Goal: Task Accomplishment & Management: Manage account settings

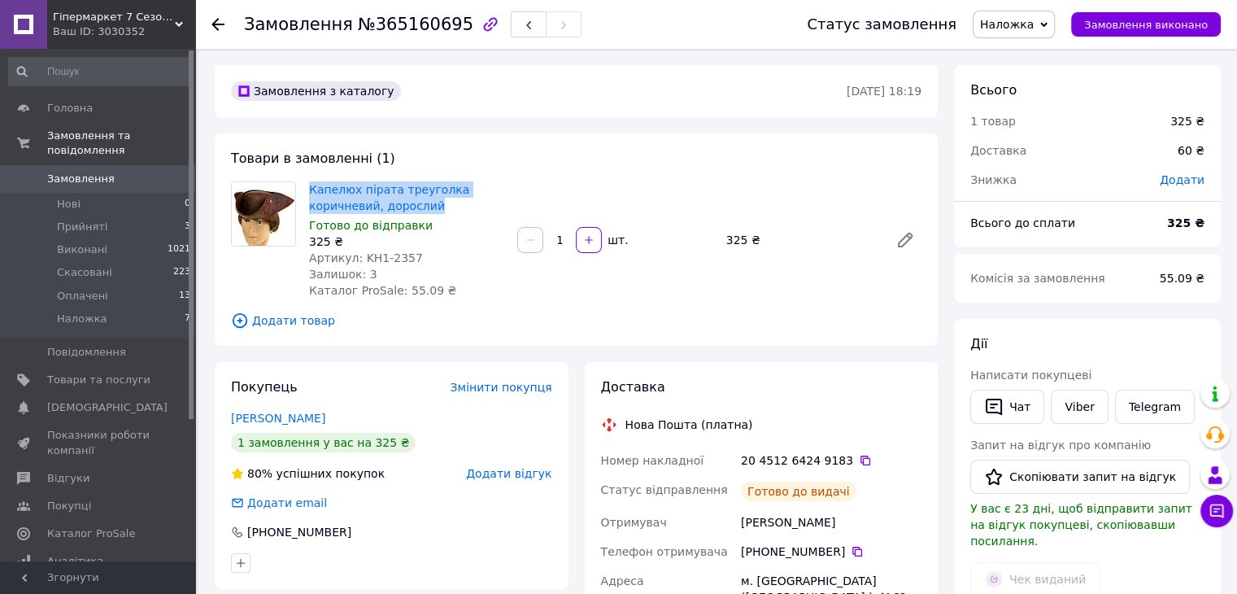
scroll to position [244, 0]
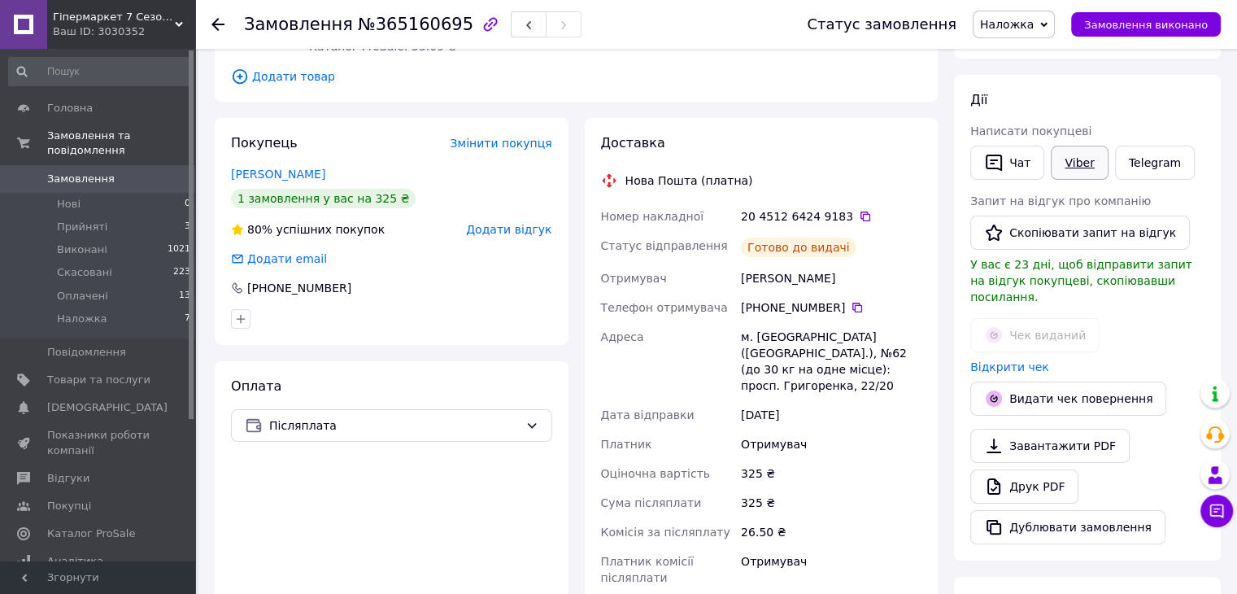
click at [1077, 155] on link "Viber" at bounding box center [1079, 163] width 57 height 34
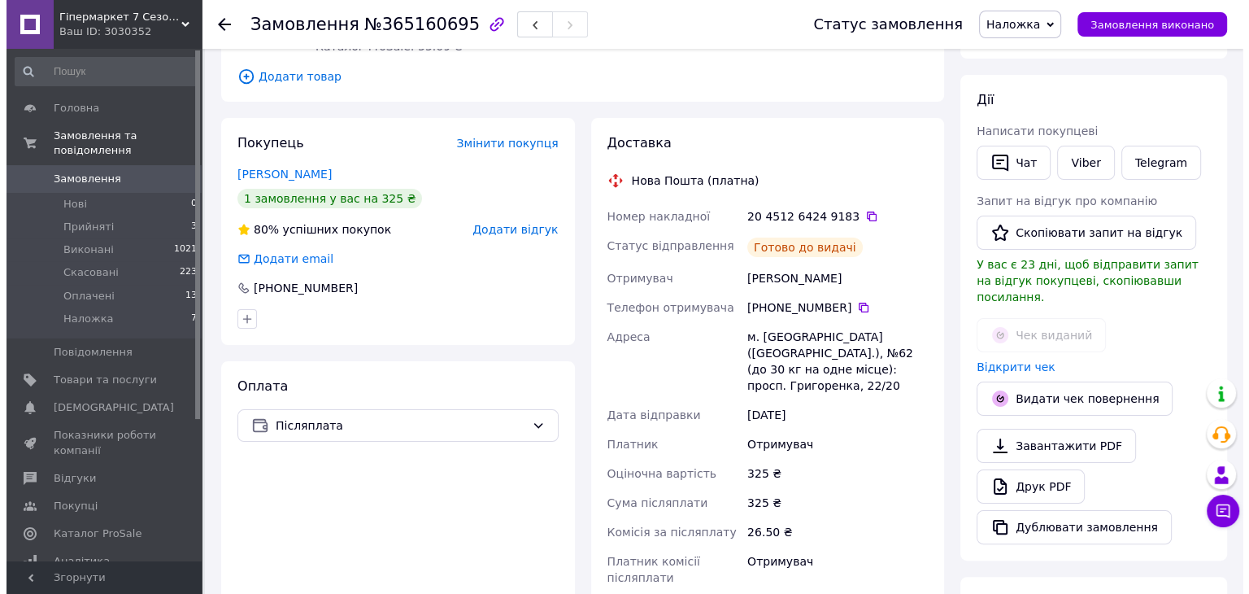
scroll to position [0, 0]
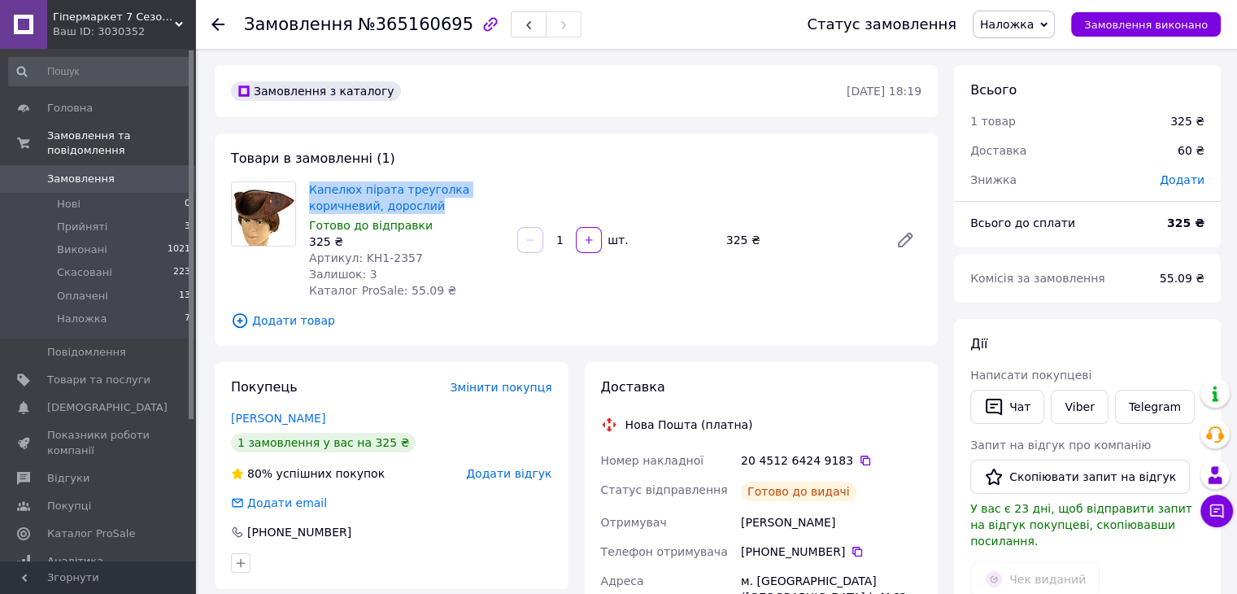
click at [101, 172] on span "Замовлення" at bounding box center [80, 179] width 67 height 15
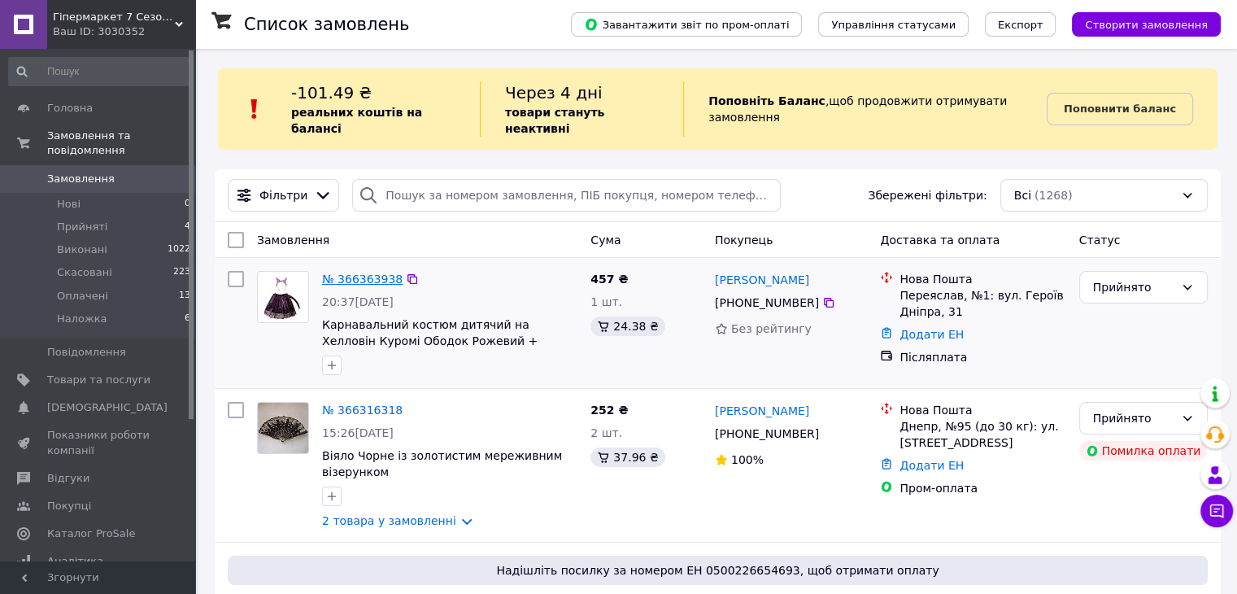
click at [368, 272] on link "№ 366363938" at bounding box center [362, 278] width 81 height 13
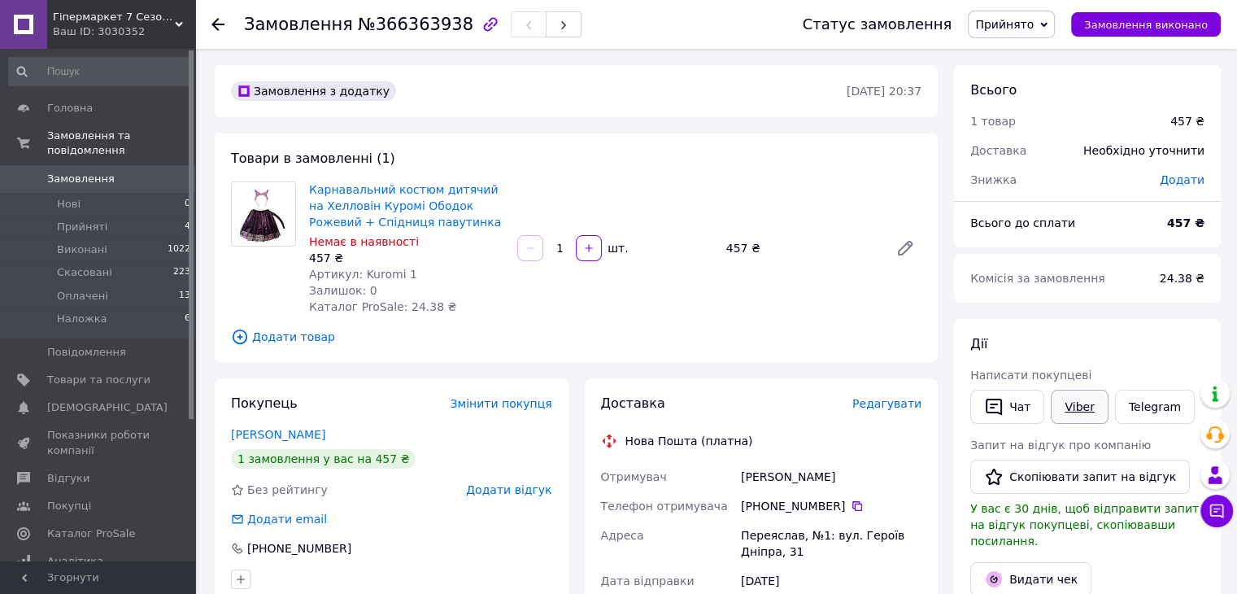
click at [1077, 397] on link "Viber" at bounding box center [1079, 407] width 57 height 34
drag, startPoint x: 265, startPoint y: 274, endPoint x: 366, endPoint y: 246, distance: 104.8
click at [270, 272] on div at bounding box center [263, 247] width 78 height 133
drag, startPoint x: 322, startPoint y: 187, endPoint x: 394, endPoint y: 207, distance: 75.0
click at [394, 207] on div "Карнавальний костюм дитячий на Хелловін Куромі Ободок Рожевий + Спідниця павути…" at bounding box center [407, 248] width 208 height 140
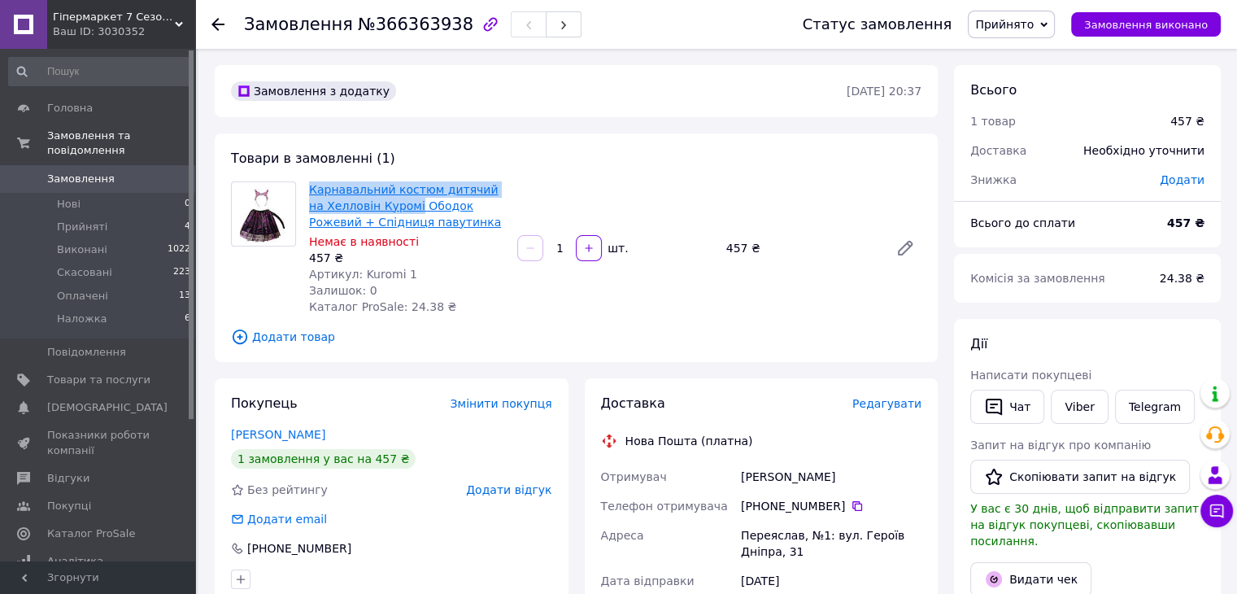
copy link "Карнавальний костюм дитячий на Хелловін Куромі"
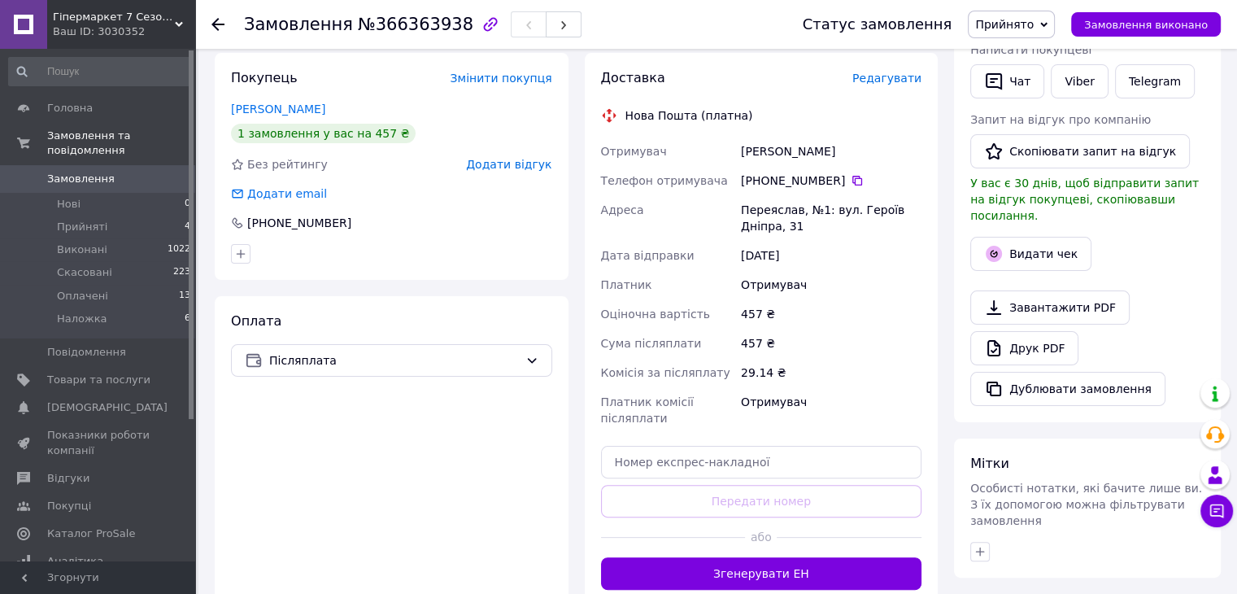
scroll to position [81, 0]
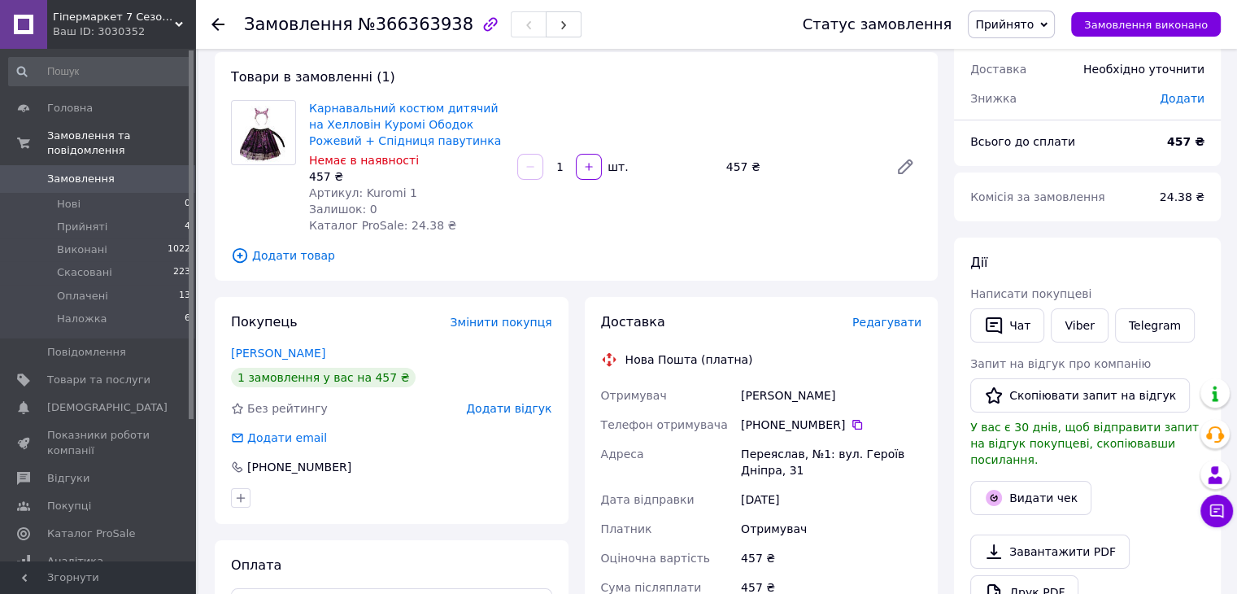
click at [219, 20] on icon at bounding box center [217, 24] width 13 height 13
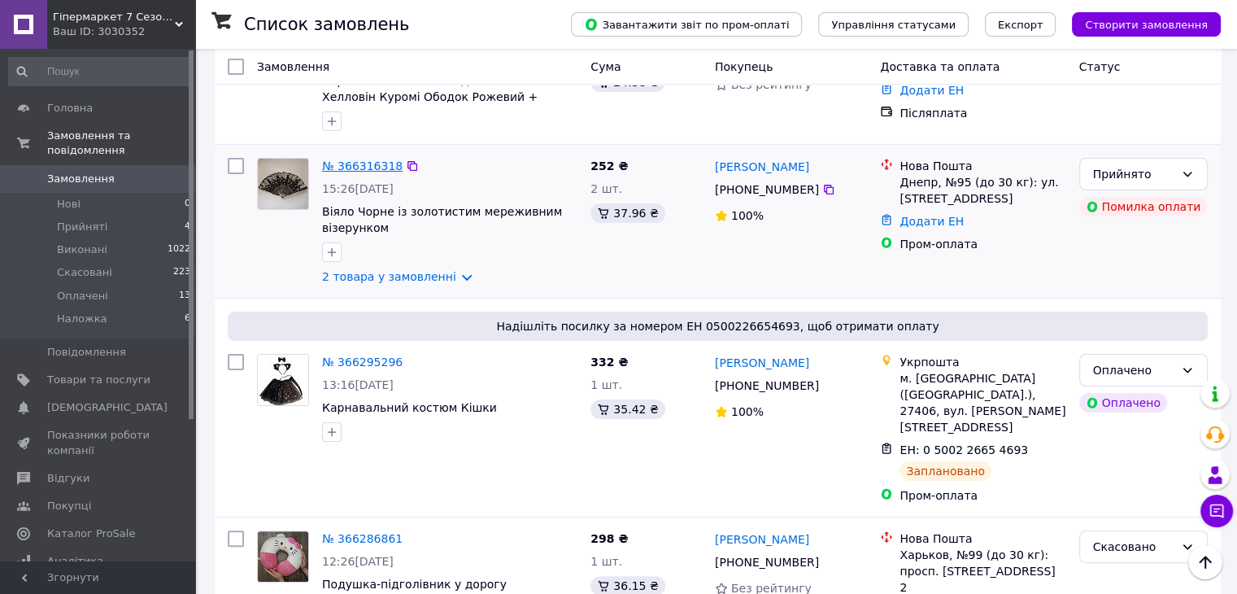
click at [348, 159] on link "№ 366316318" at bounding box center [362, 165] width 81 height 13
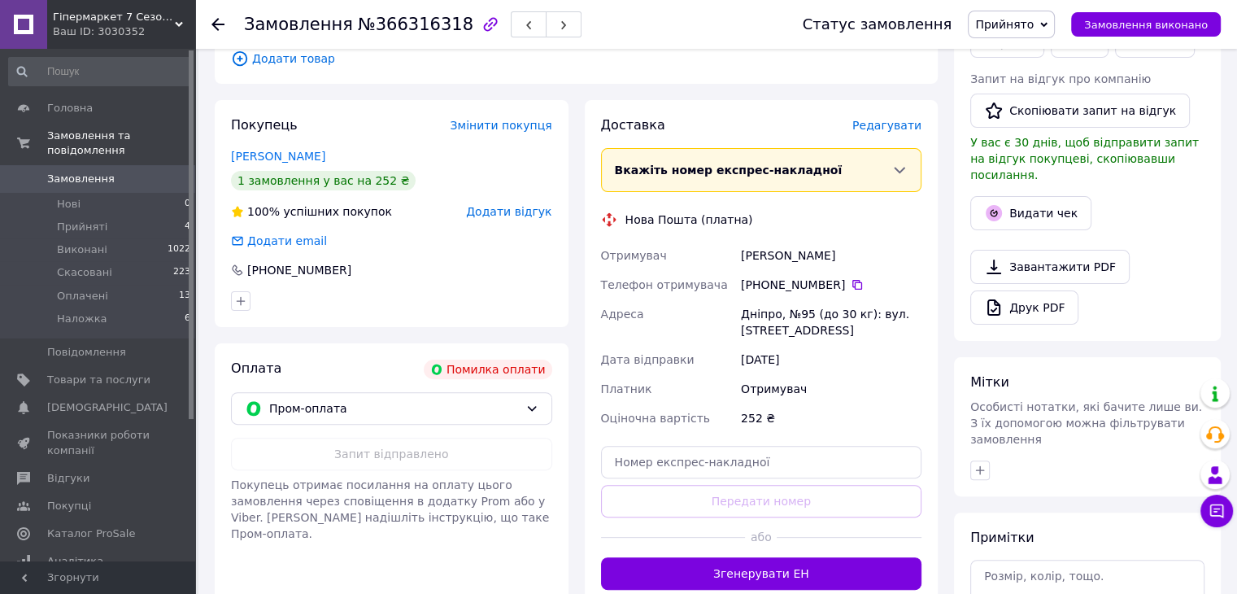
scroll to position [163, 0]
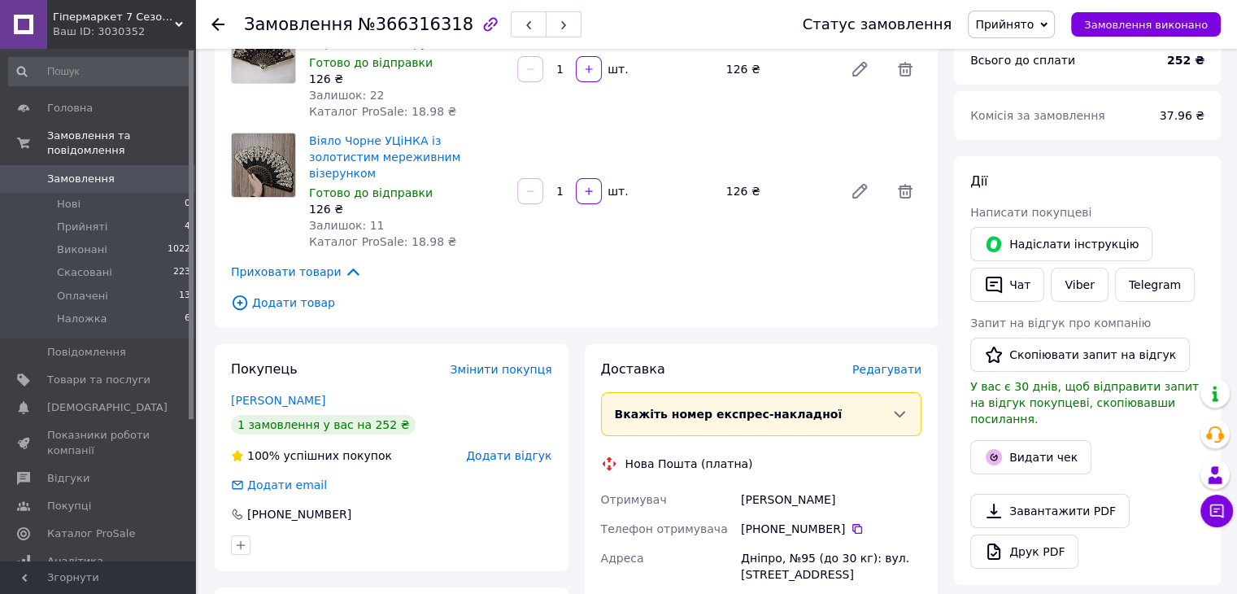
drag, startPoint x: 1083, startPoint y: 246, endPoint x: 722, endPoint y: 137, distance: 377.1
click at [1080, 246] on button "Надіслати інструкцію" at bounding box center [1061, 244] width 182 height 34
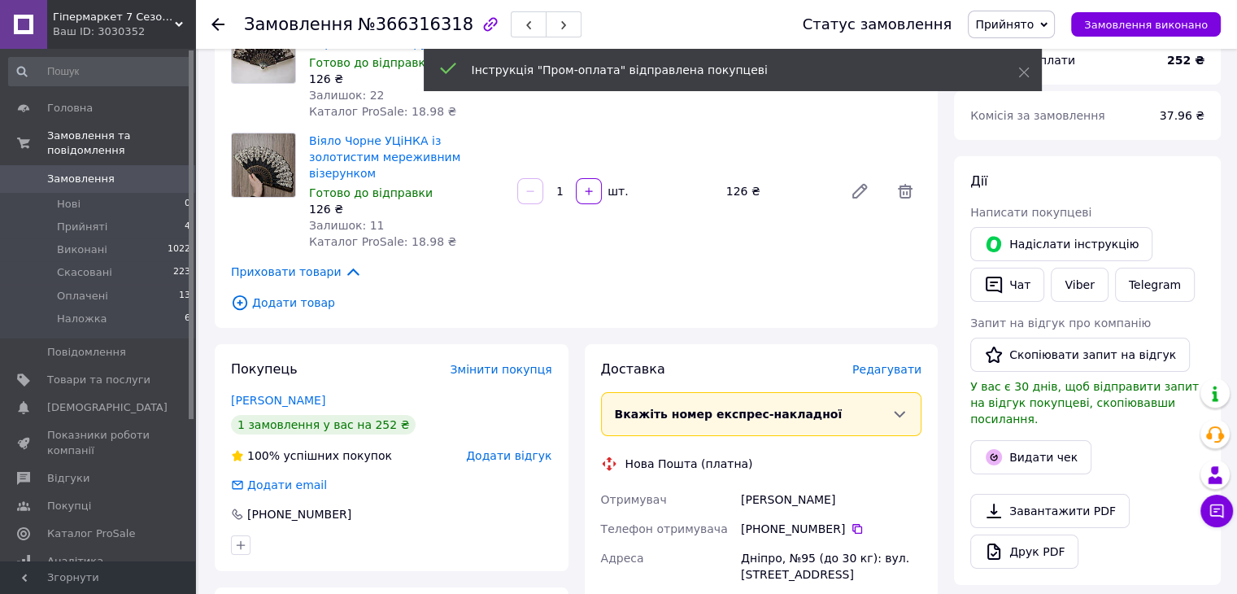
click at [220, 26] on icon at bounding box center [217, 24] width 13 height 13
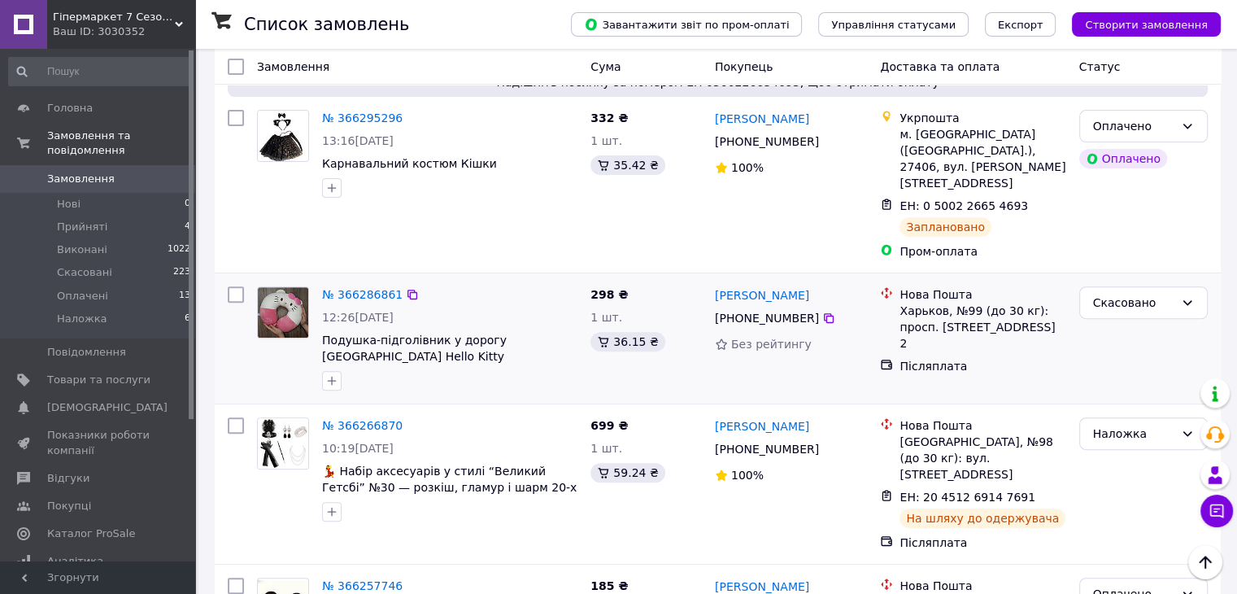
scroll to position [651, 0]
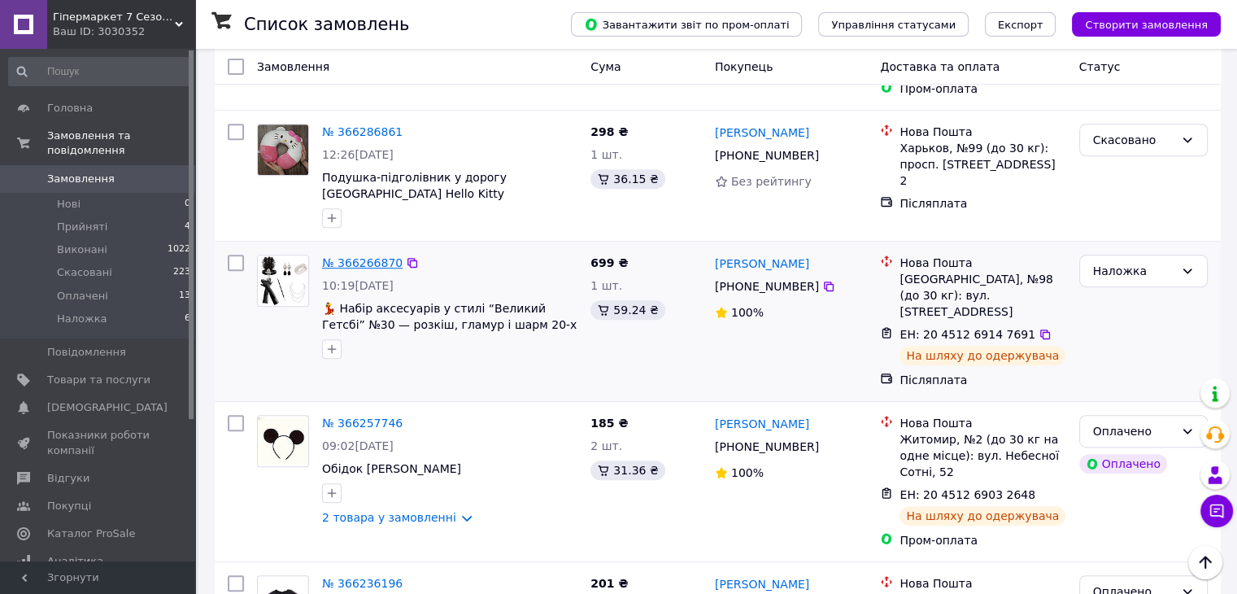
click at [342, 256] on link "№ 366266870" at bounding box center [362, 262] width 81 height 13
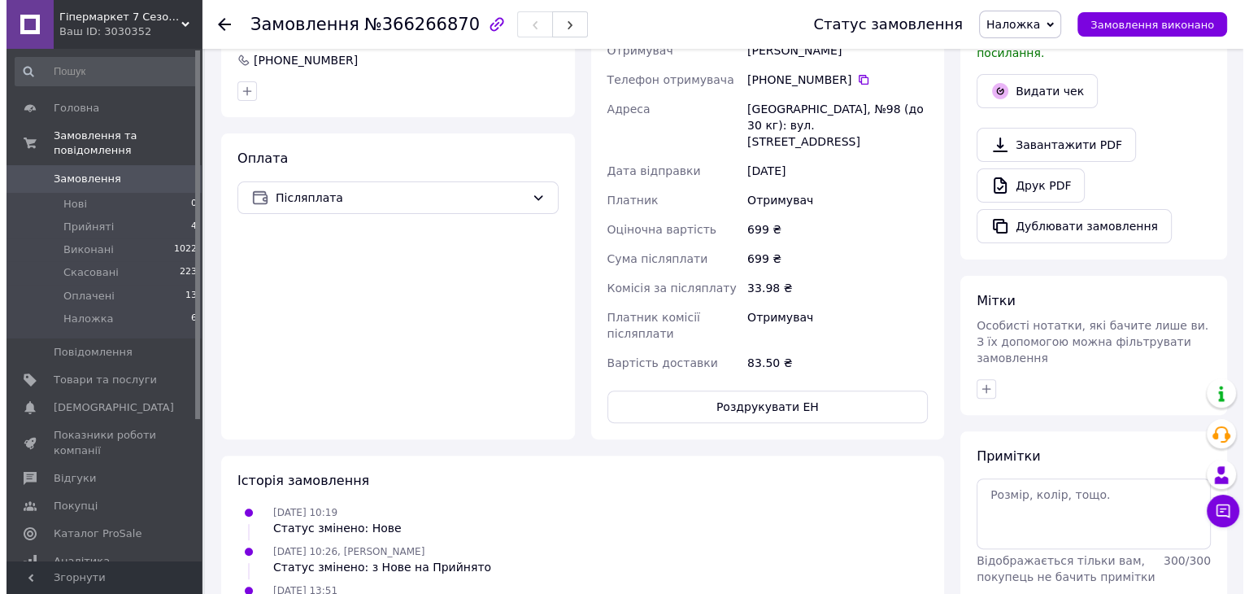
scroll to position [244, 0]
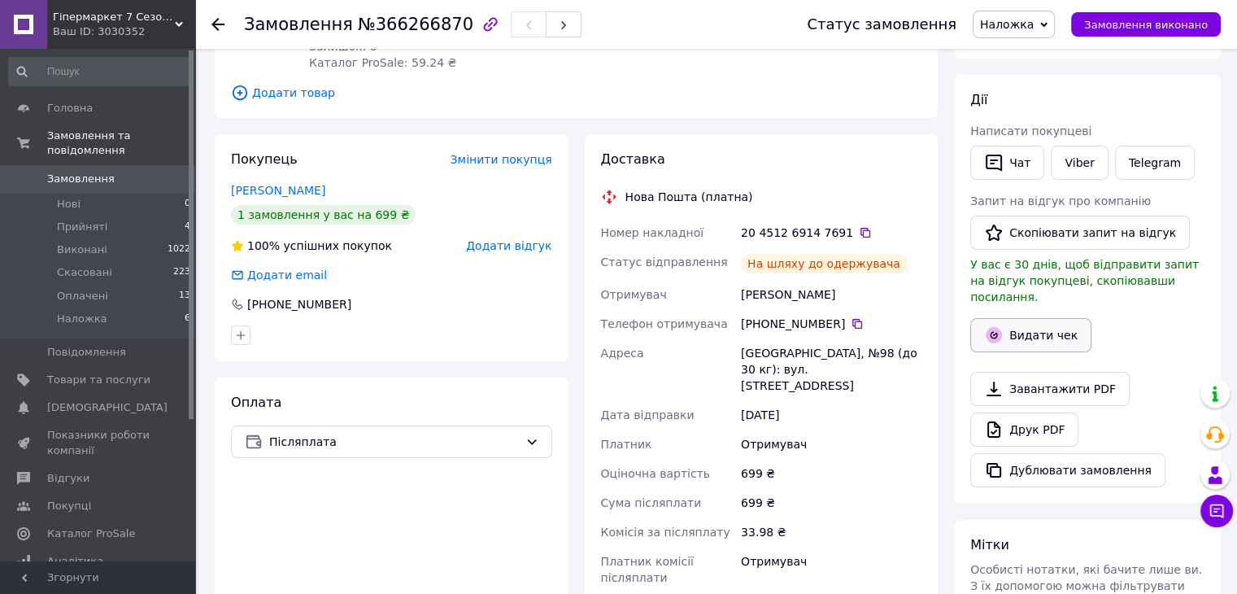
click at [1038, 318] on button "Видати чек" at bounding box center [1030, 335] width 121 height 34
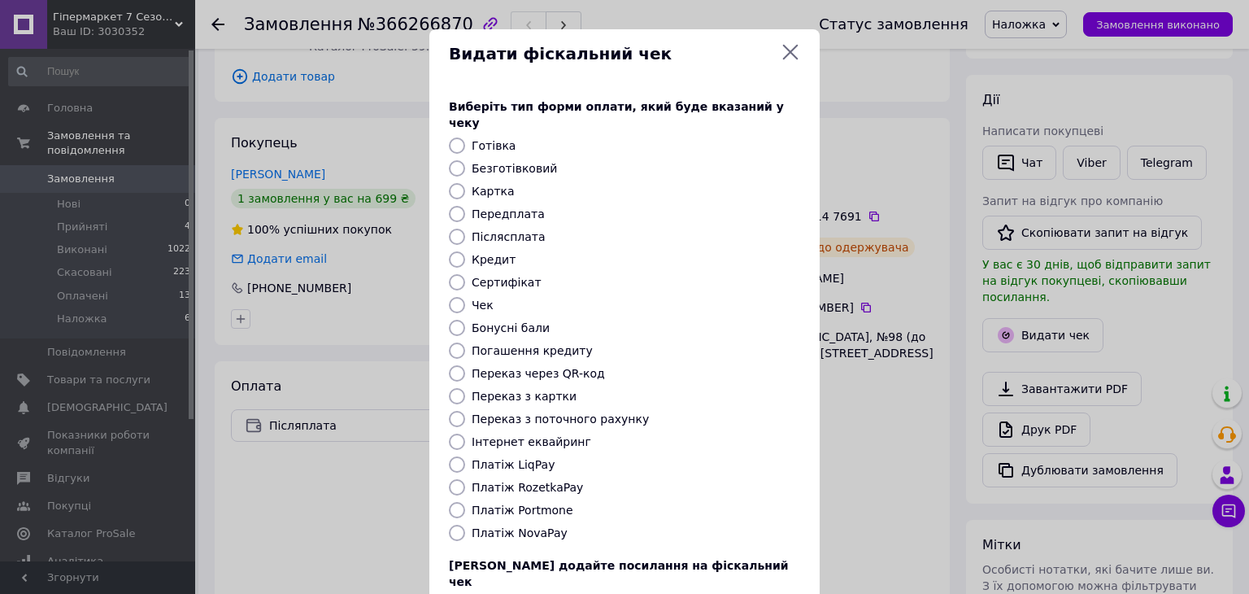
click at [516, 230] on label "Післясплата" at bounding box center [509, 236] width 74 height 13
click at [465, 229] on input "Післясплата" at bounding box center [457, 237] width 16 height 16
radio input "true"
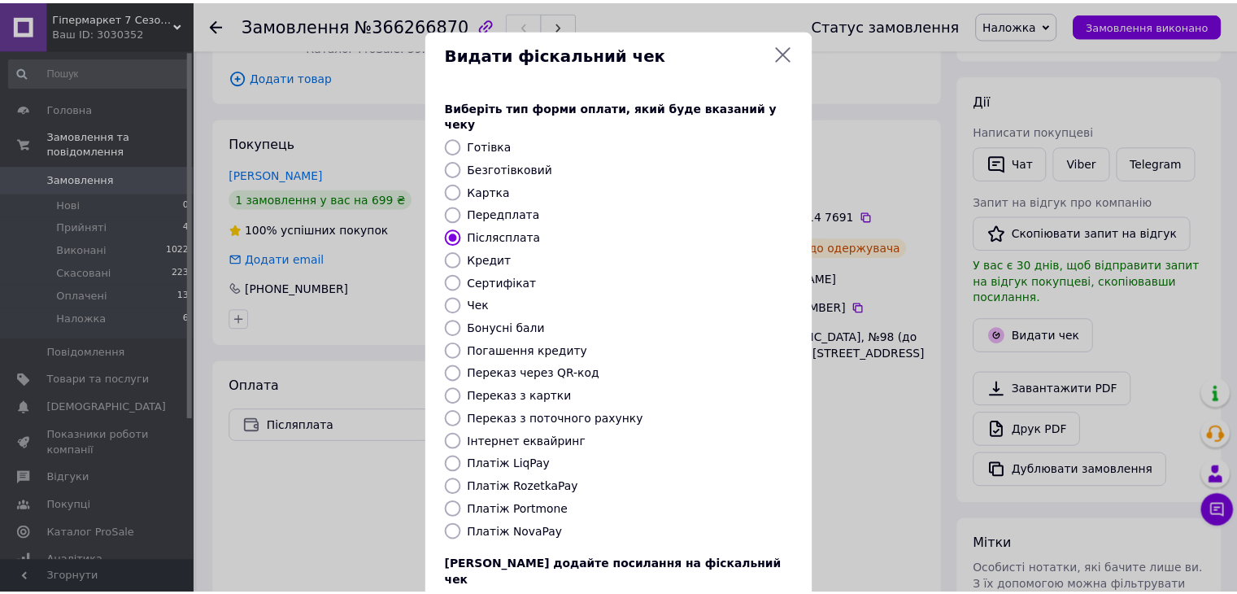
scroll to position [104, 0]
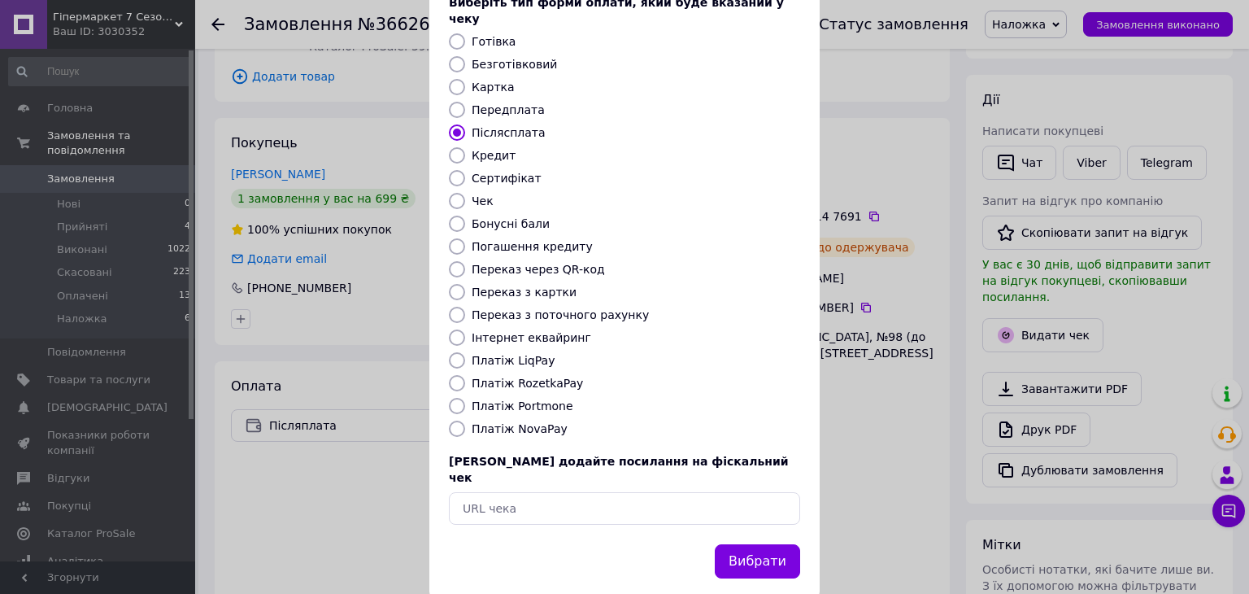
click at [748, 544] on button "Вибрати" at bounding box center [757, 561] width 85 height 35
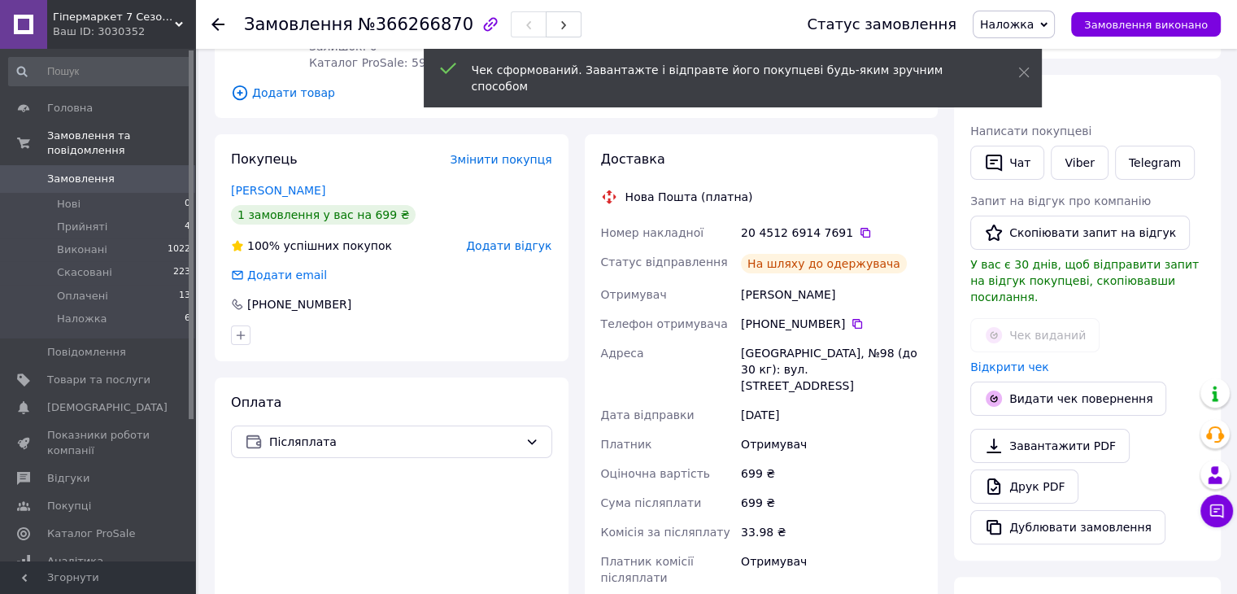
click at [220, 30] on div at bounding box center [217, 24] width 13 height 16
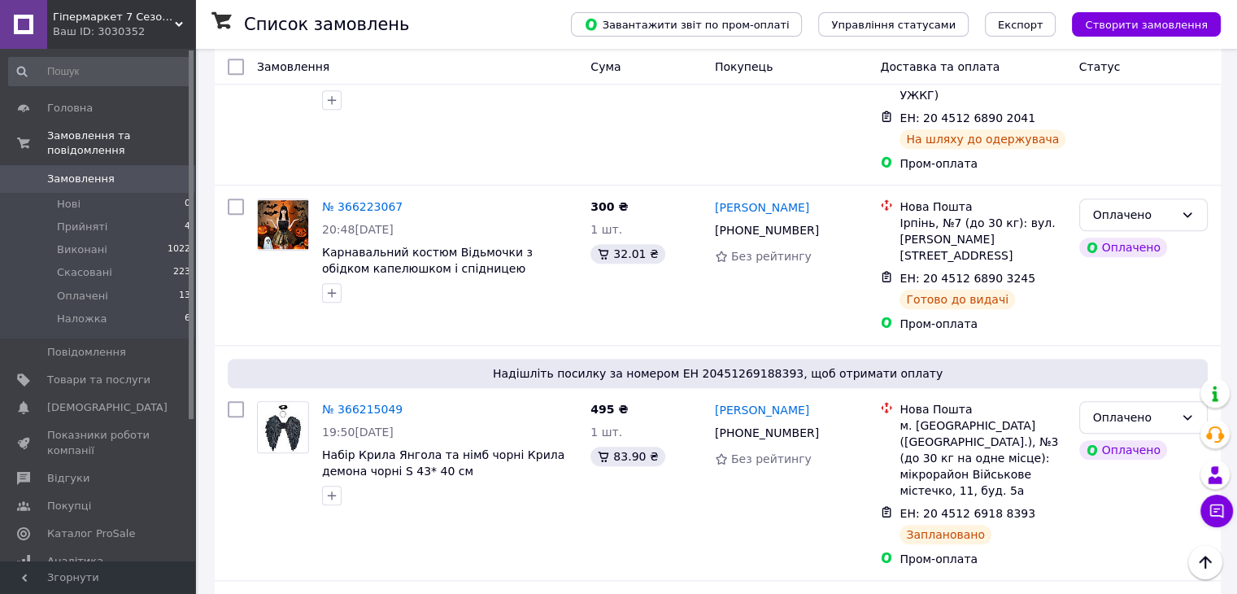
scroll to position [1464, 0]
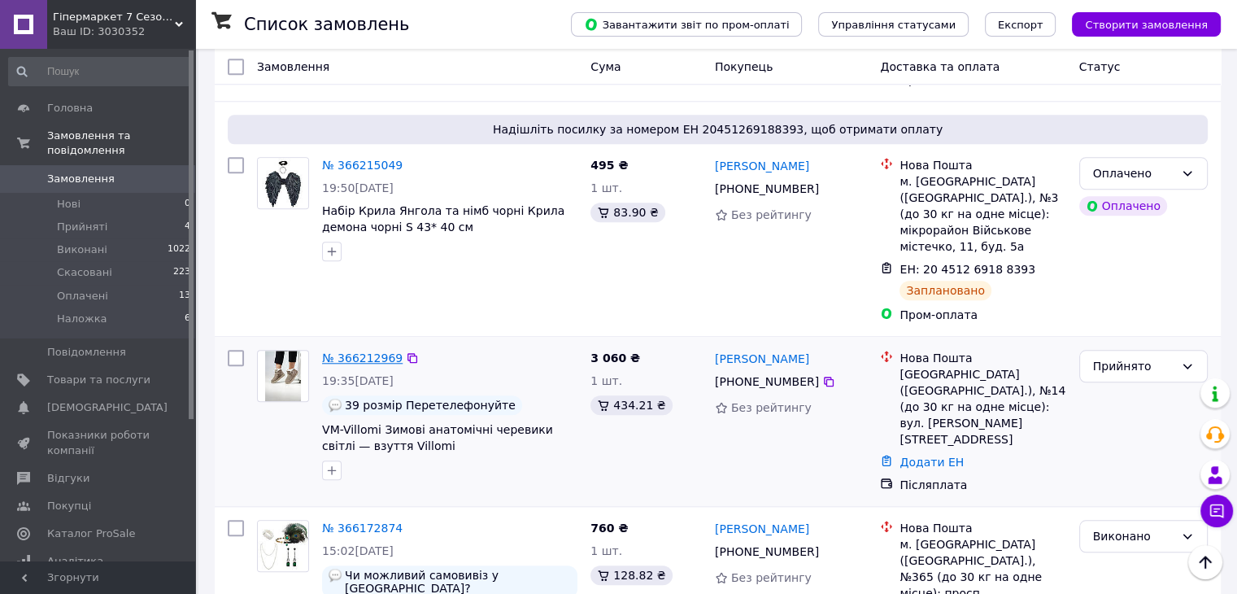
click at [364, 351] on link "№ 366212969" at bounding box center [362, 357] width 81 height 13
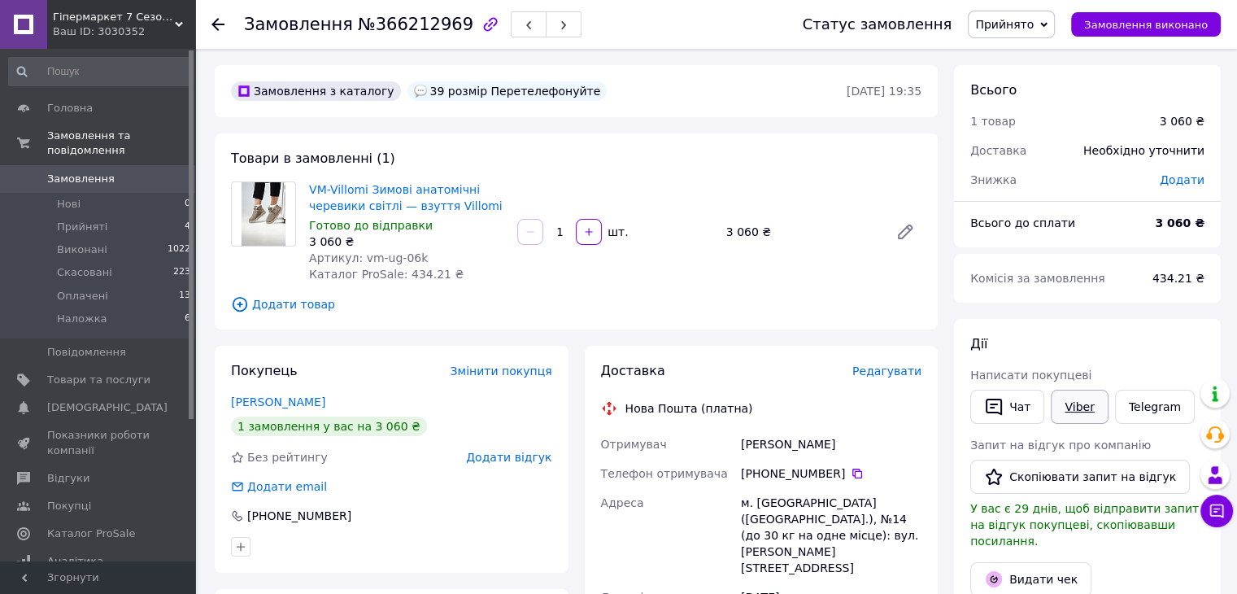
click at [1075, 413] on link "Viber" at bounding box center [1079, 407] width 57 height 34
click at [218, 20] on use at bounding box center [217, 24] width 13 height 13
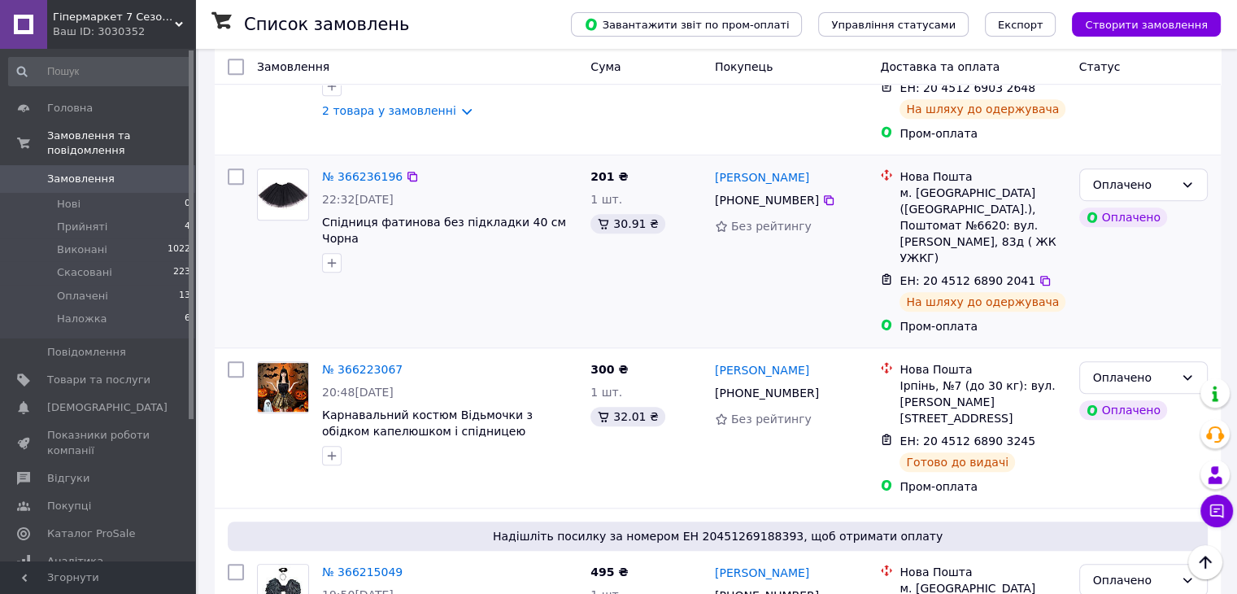
scroll to position [1301, 0]
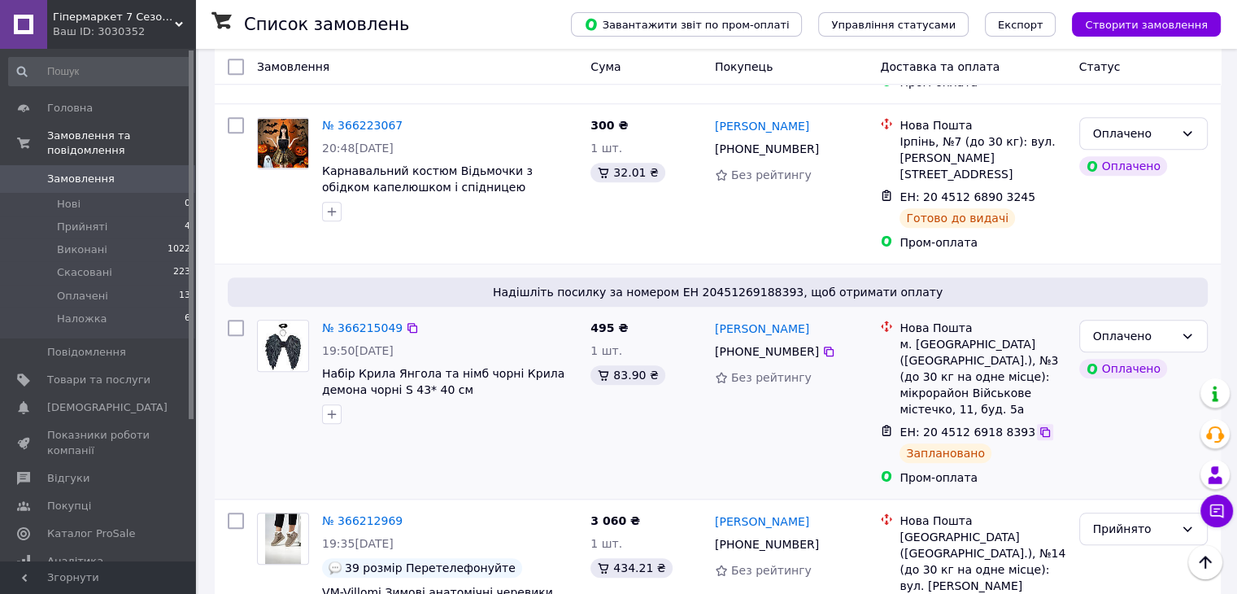
click at [1038, 425] on icon at bounding box center [1044, 431] width 13 height 13
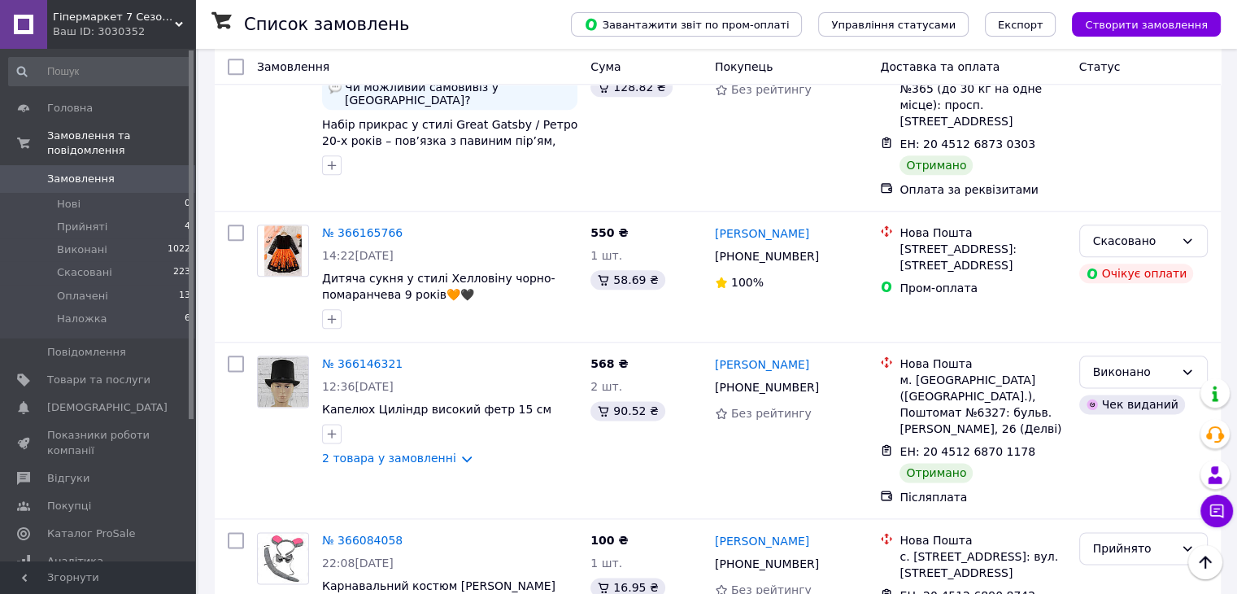
scroll to position [2033, 0]
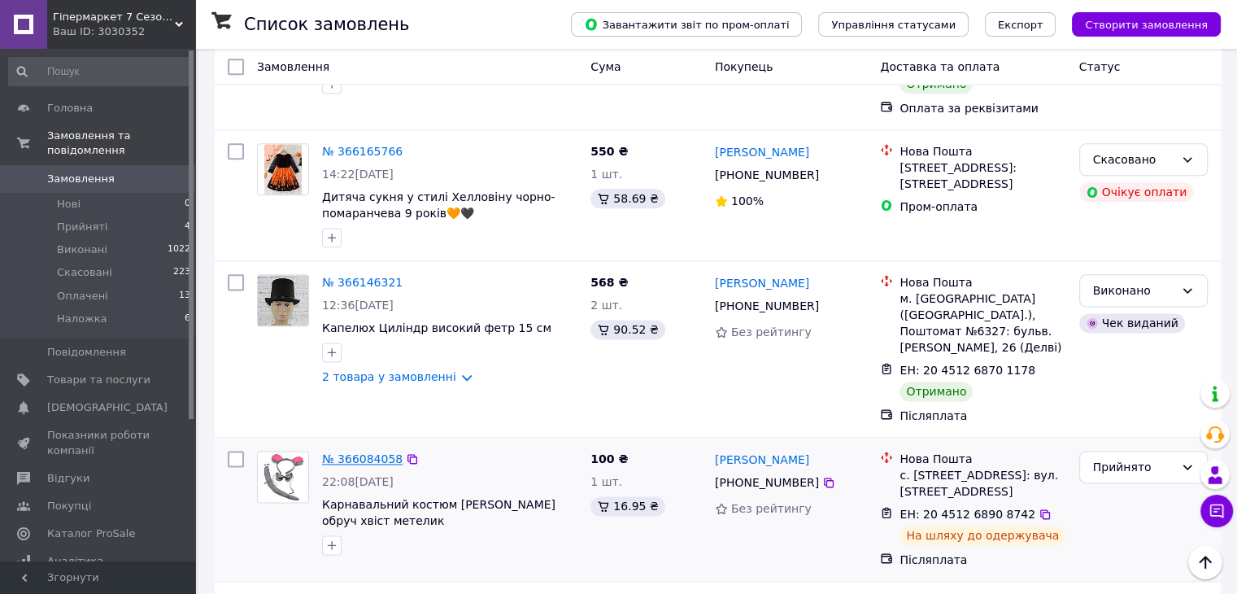
click at [339, 452] on link "№ 366084058" at bounding box center [362, 458] width 81 height 13
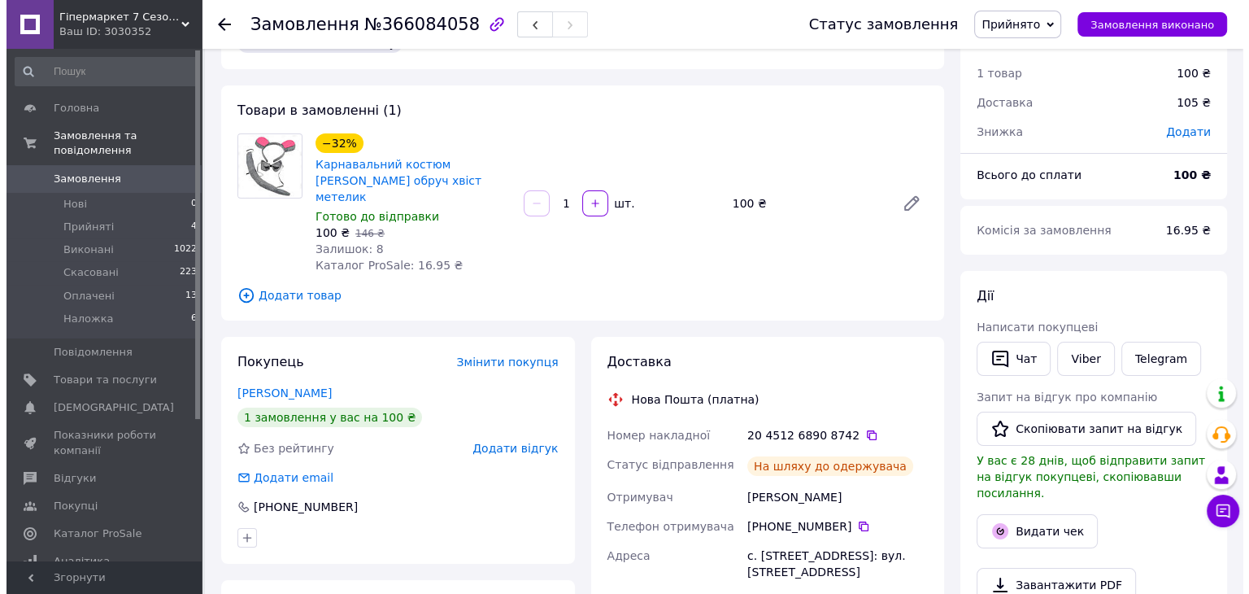
scroll to position [211, 0]
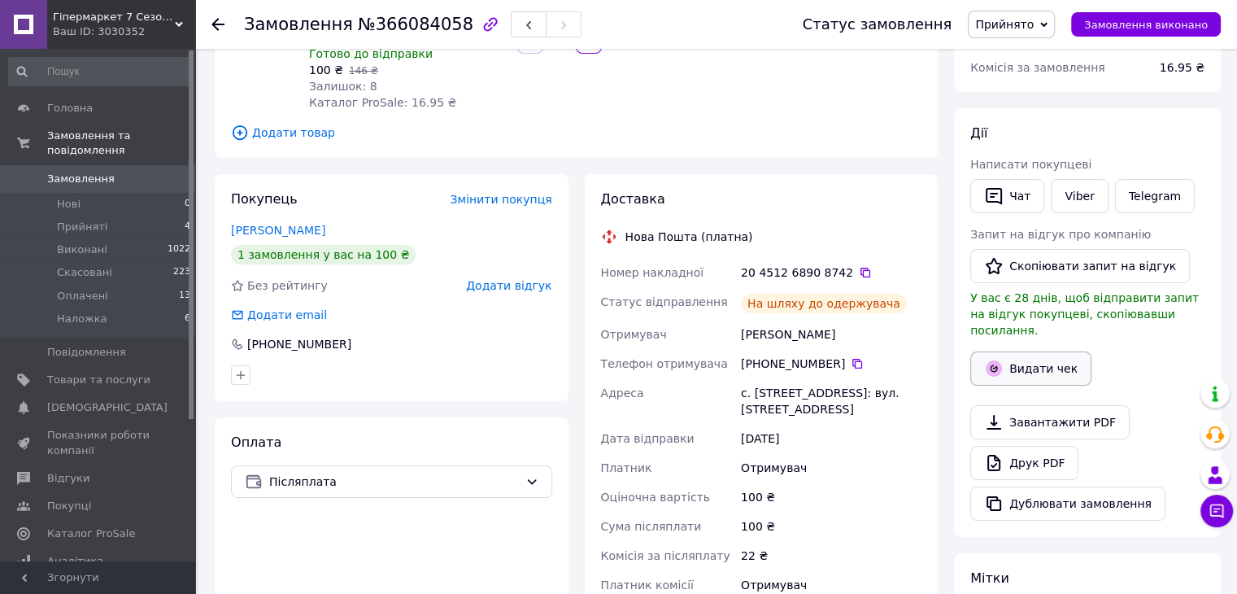
click at [1058, 351] on button "Видати чек" at bounding box center [1030, 368] width 121 height 34
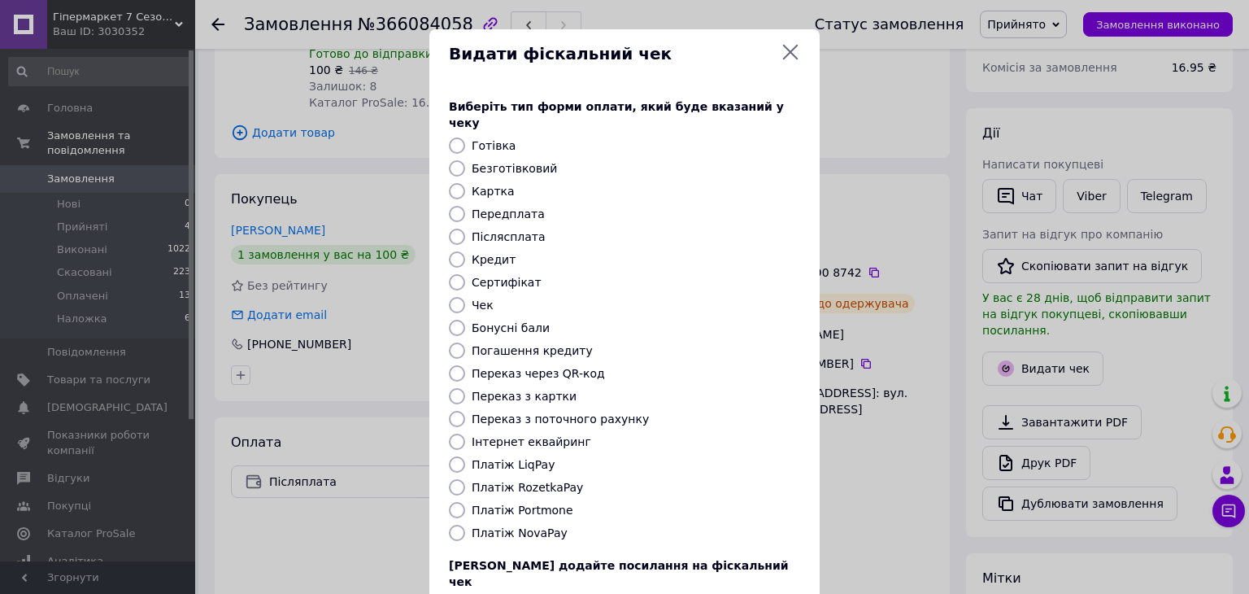
click at [521, 230] on label "Післясплата" at bounding box center [509, 236] width 74 height 13
click at [465, 229] on input "Післясплата" at bounding box center [457, 237] width 16 height 16
radio input "true"
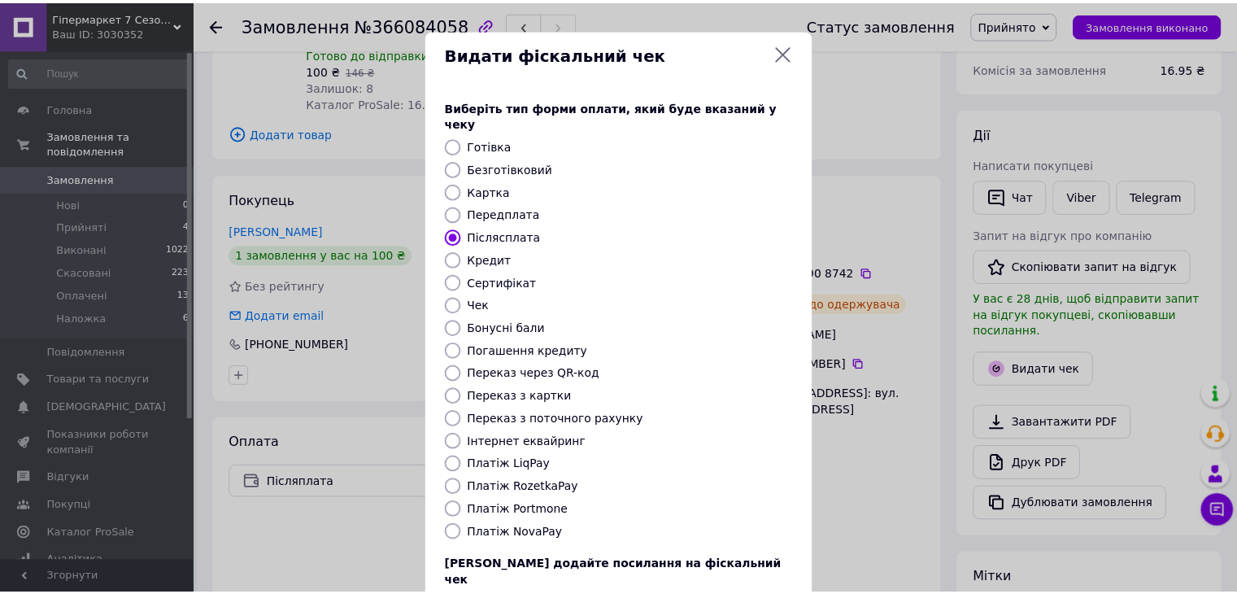
scroll to position [104, 0]
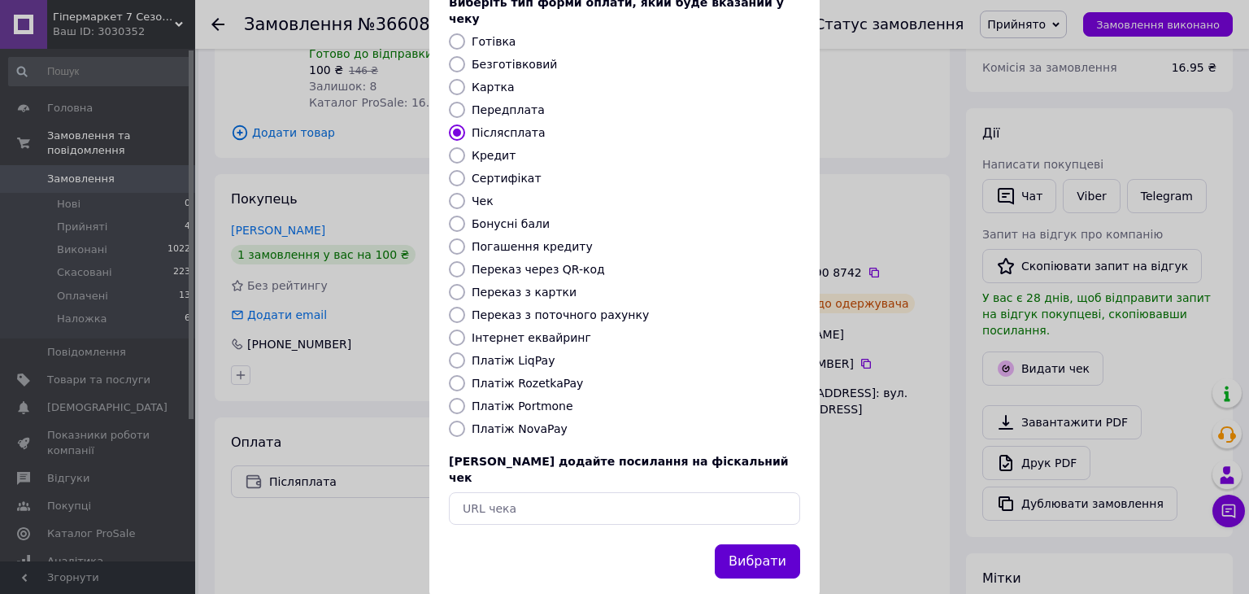
click at [761, 544] on button "Вибрати" at bounding box center [757, 561] width 85 height 35
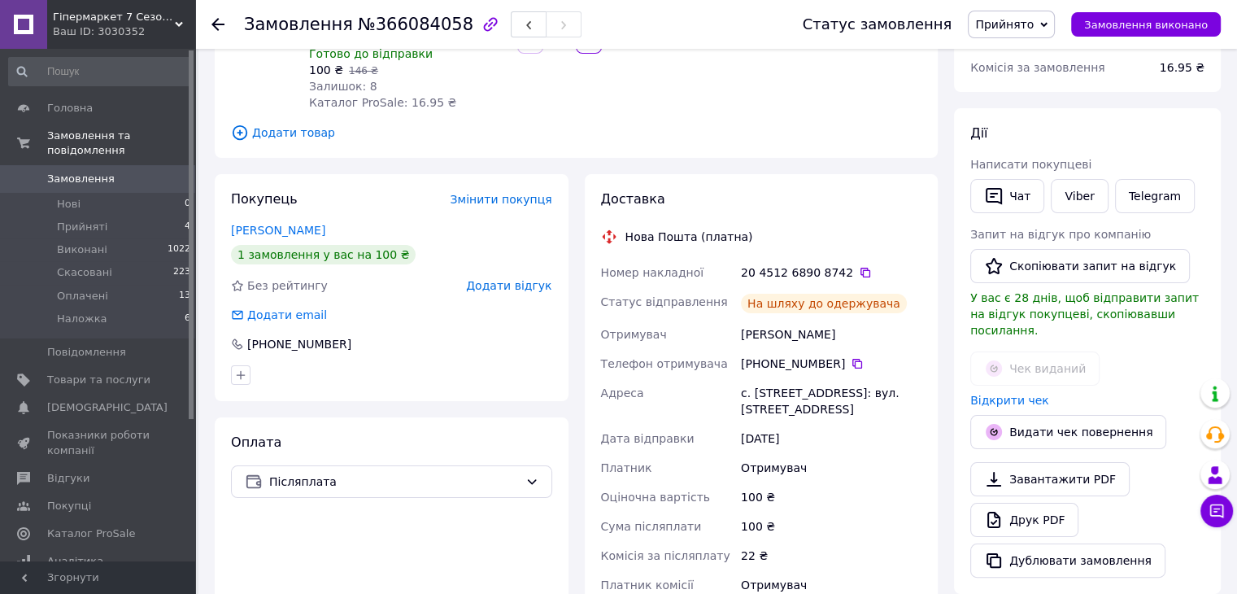
click at [221, 20] on icon at bounding box center [217, 24] width 13 height 13
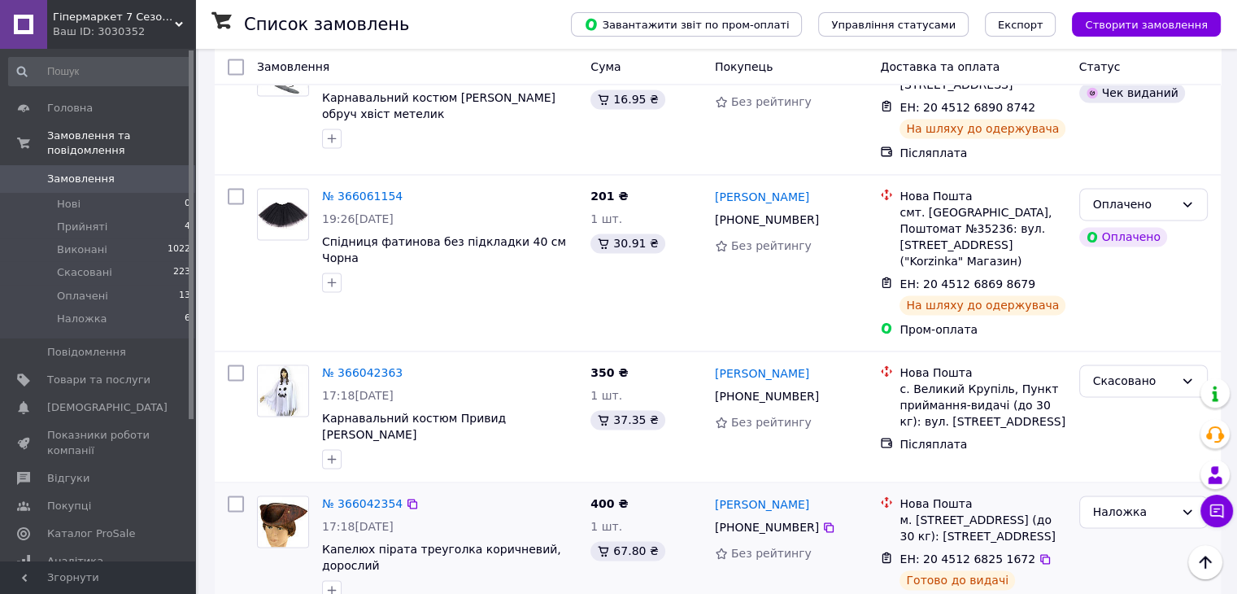
scroll to position [2358, 0]
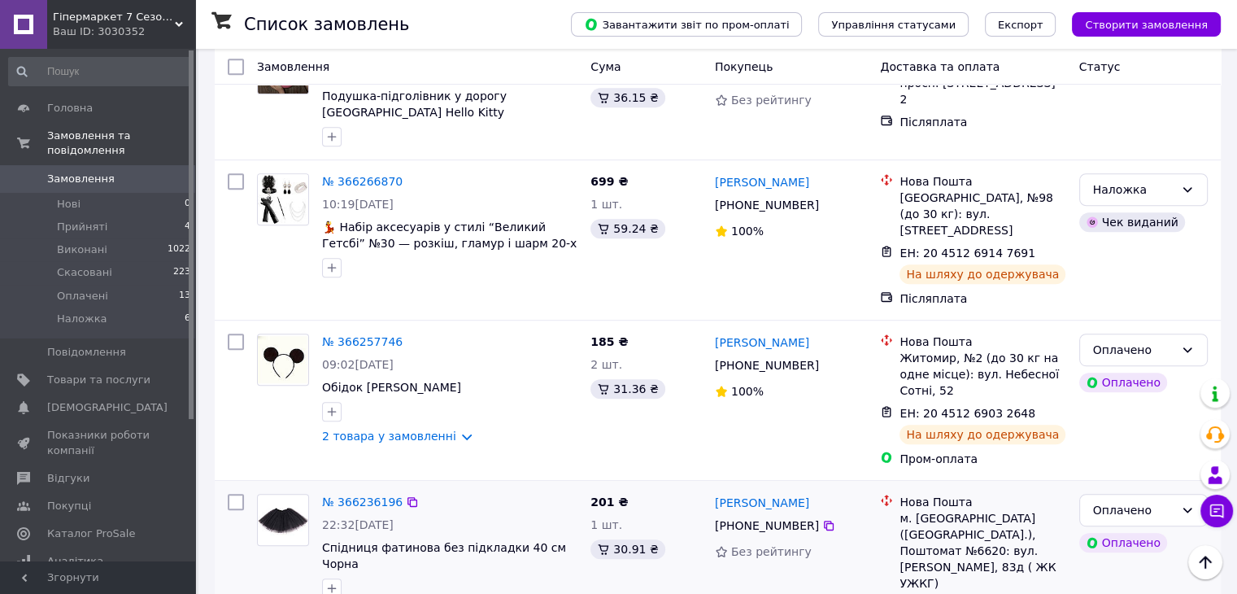
scroll to position [894, 0]
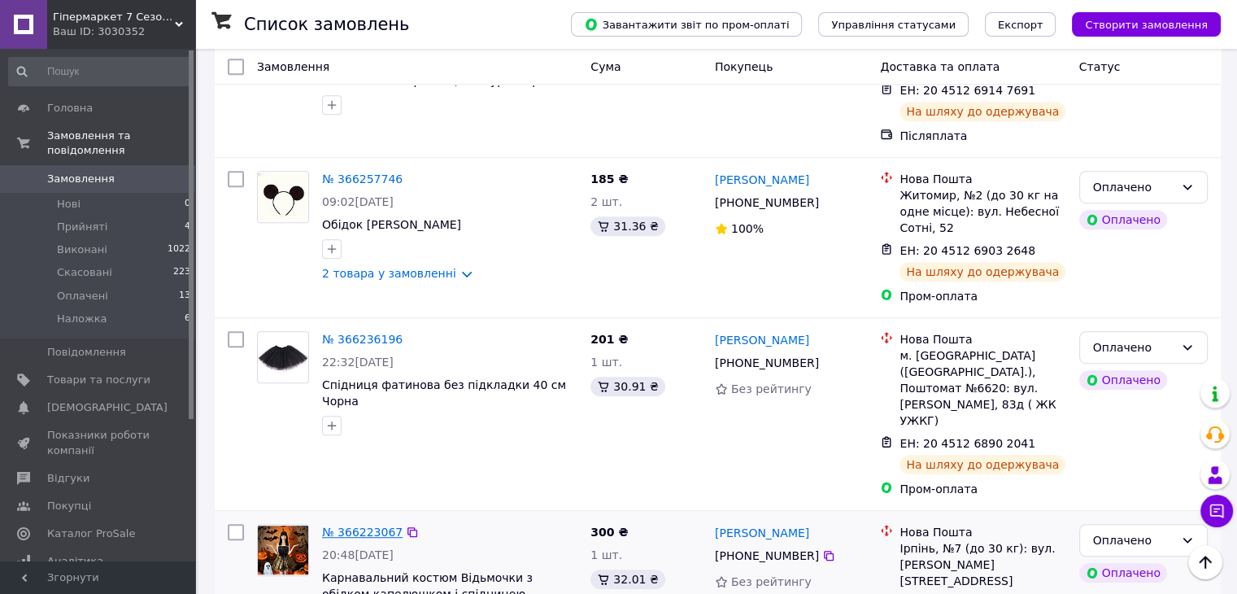
click at [338, 517] on div "№ 366223067 20:48, 11.10.2025 Карнавальний костюм Відьмочки з обідком капелюшко…" at bounding box center [450, 575] width 268 height 117
click at [345, 525] on link "№ 366223067" at bounding box center [362, 531] width 81 height 13
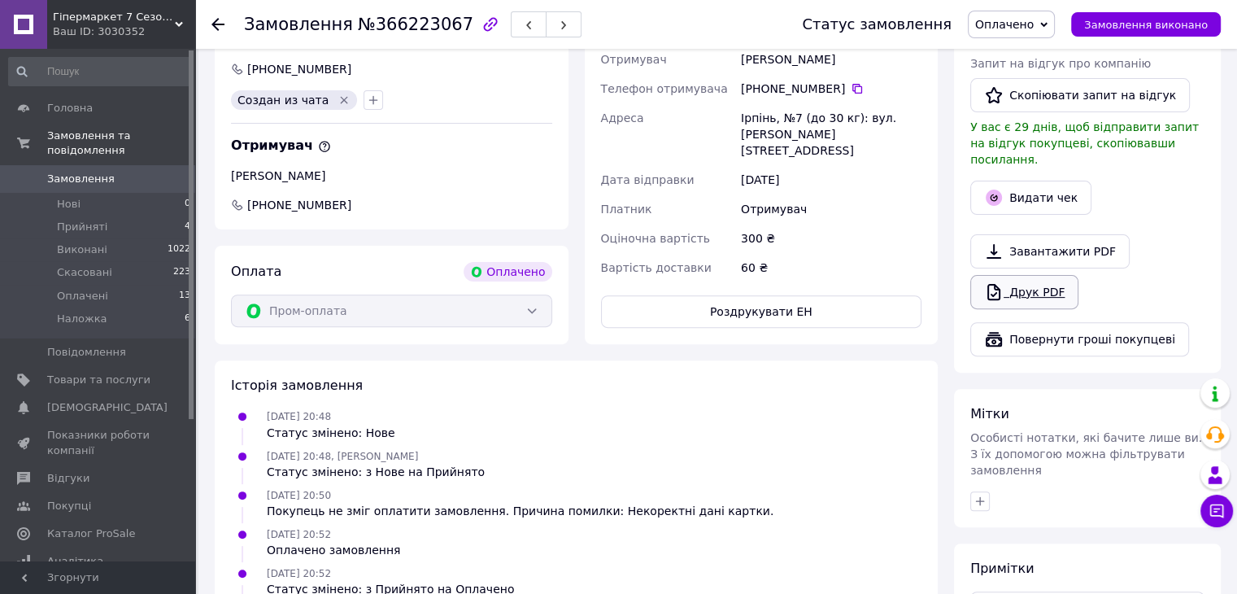
scroll to position [236, 0]
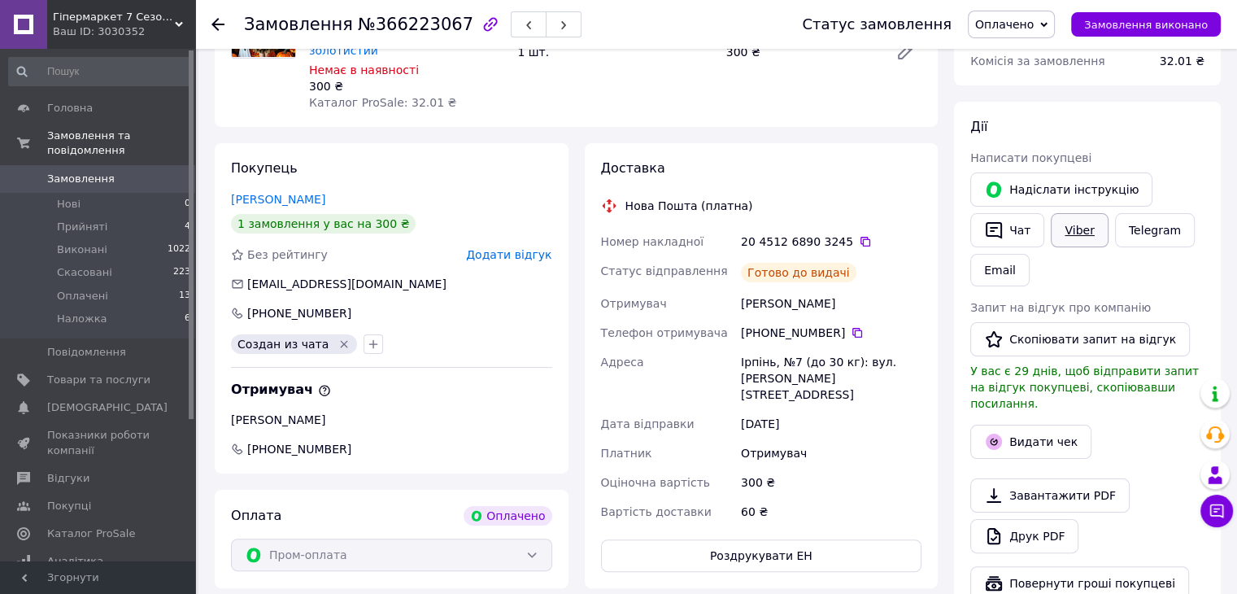
click at [1051, 234] on link "Viber" at bounding box center [1079, 230] width 57 height 34
click at [242, 121] on div "Замовлення з каталогу Оплачено 11.10.2025 • 20:48 Товари в замовленні (1) Карна…" at bounding box center [576, 486] width 739 height 1218
click at [1007, 224] on button "Чат" at bounding box center [1007, 230] width 74 height 34
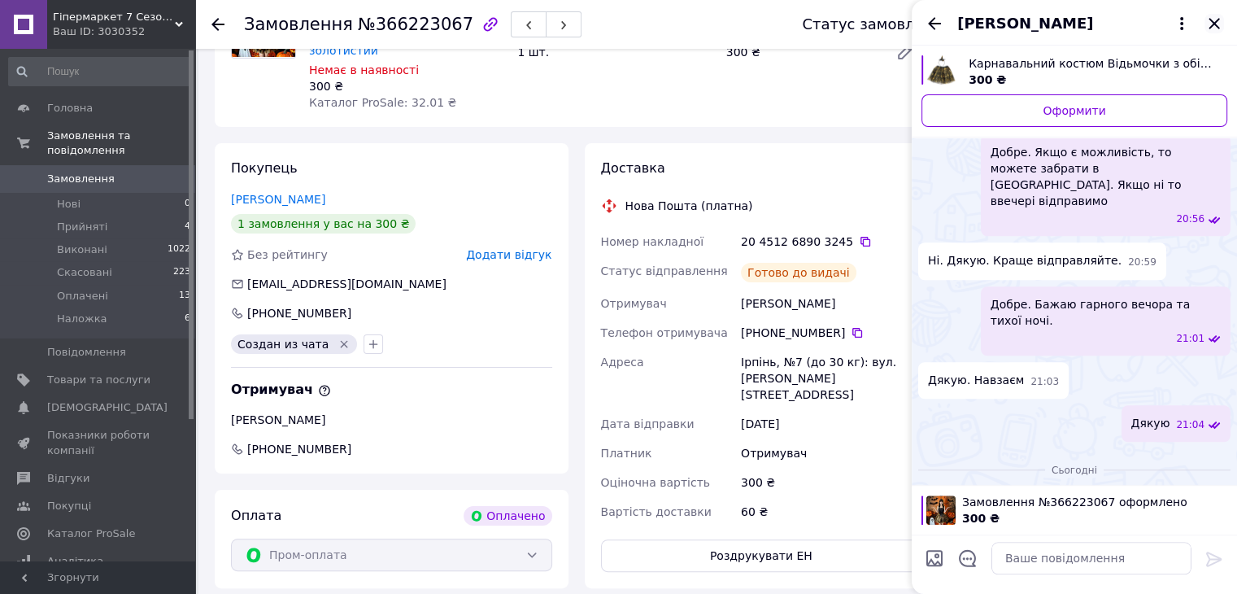
scroll to position [1263, 0]
click at [1210, 25] on icon "Закрити" at bounding box center [1214, 24] width 20 height 20
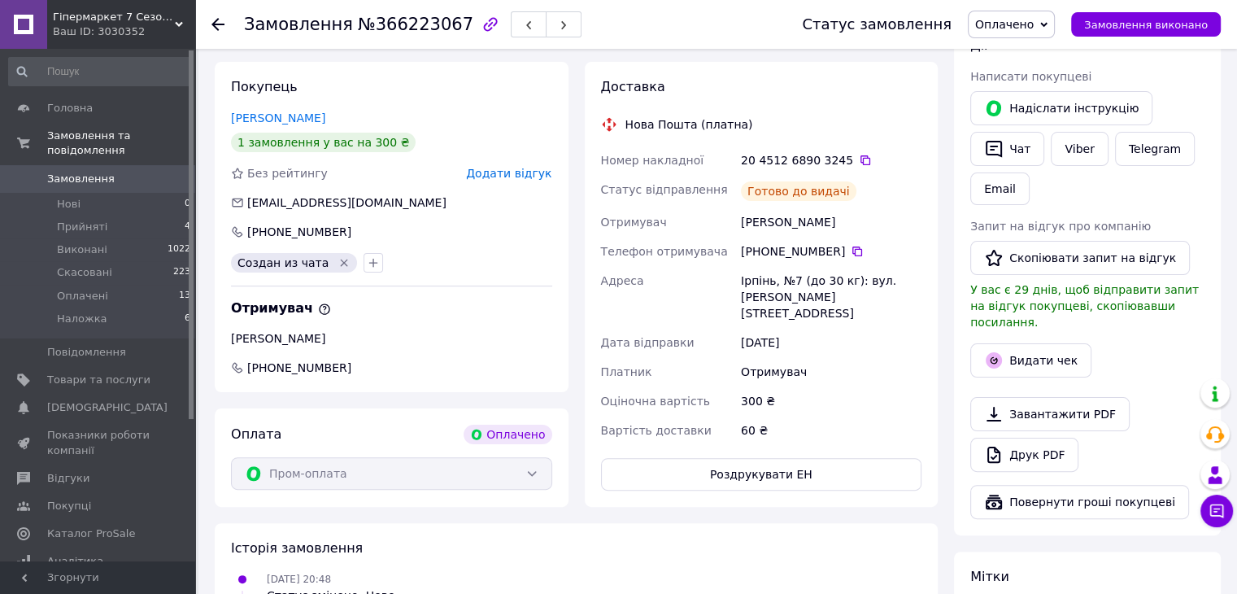
scroll to position [0, 0]
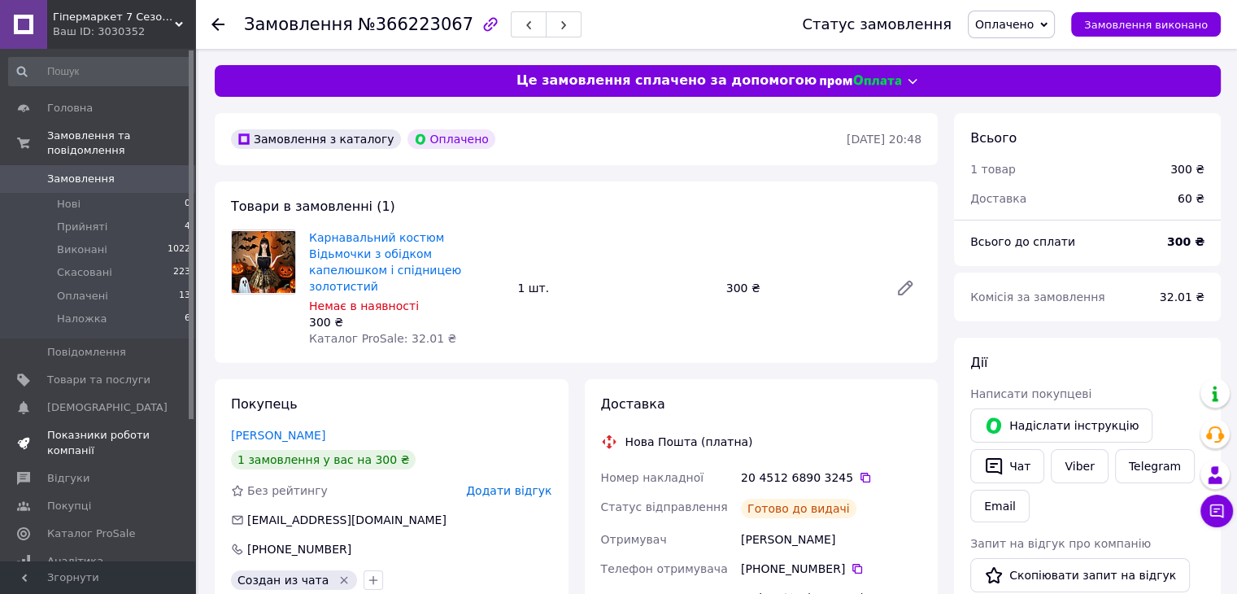
click at [82, 430] on span "Показники роботи компанії" at bounding box center [98, 442] width 103 height 29
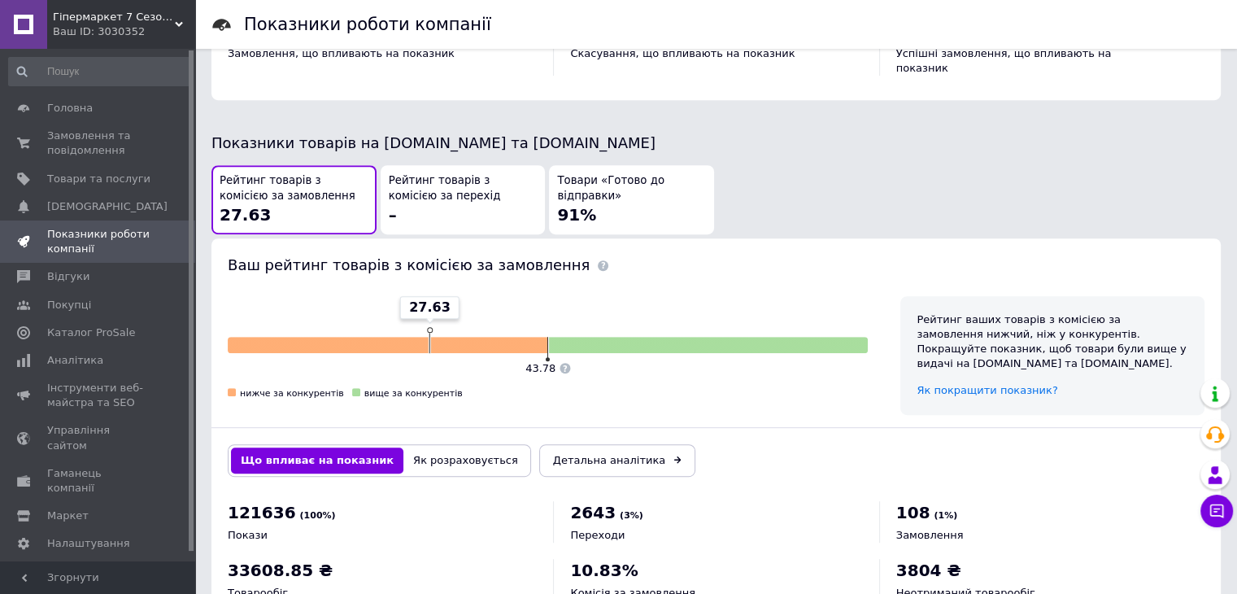
scroll to position [845, 0]
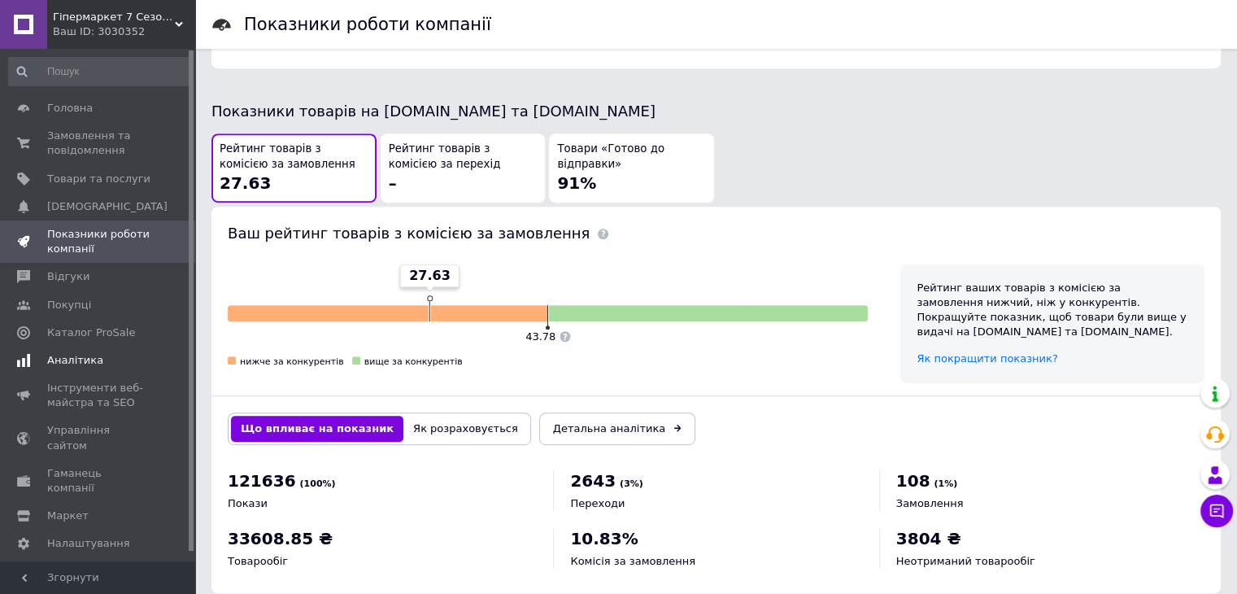
click at [92, 355] on span "Аналітика" at bounding box center [75, 360] width 56 height 15
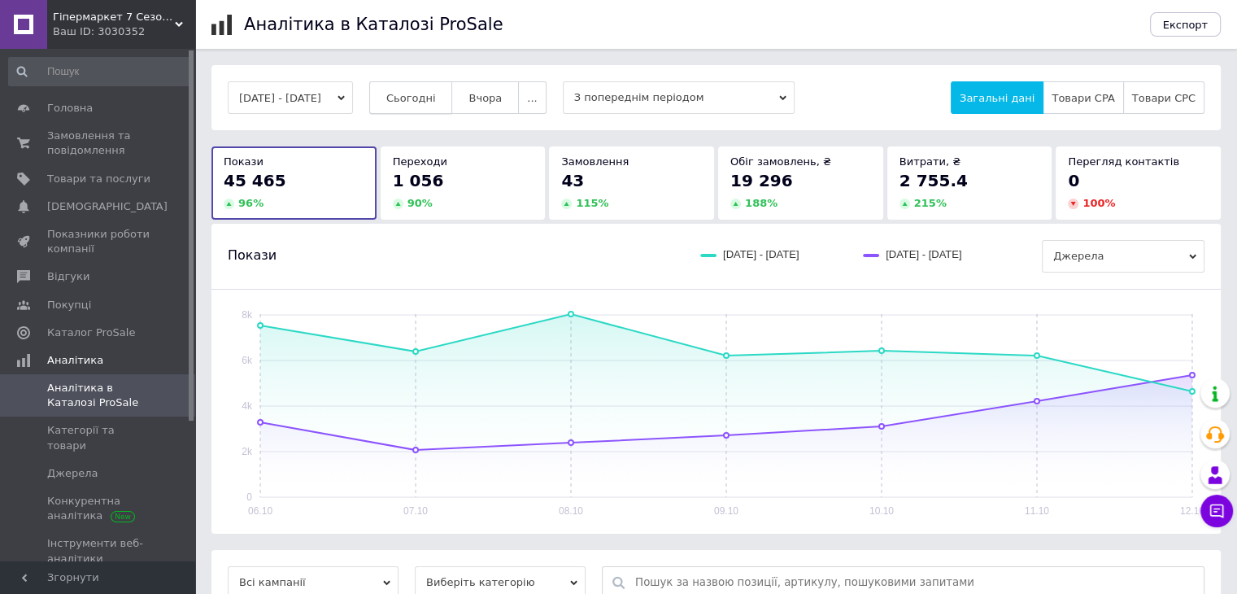
click at [436, 98] on span "Сьогодні" at bounding box center [411, 98] width 50 height 12
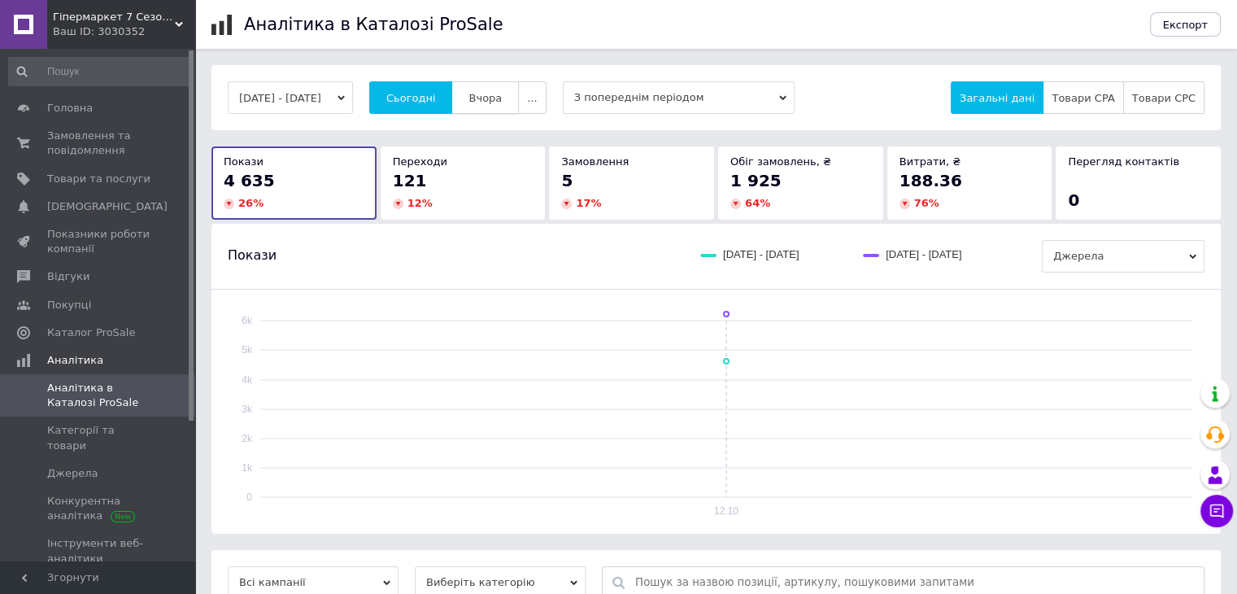
click at [477, 89] on button "Вчора" at bounding box center [484, 97] width 67 height 33
click at [436, 96] on span "Сьогодні" at bounding box center [411, 98] width 50 height 12
click at [98, 144] on span "Замовлення та повідомлення" at bounding box center [98, 142] width 103 height 29
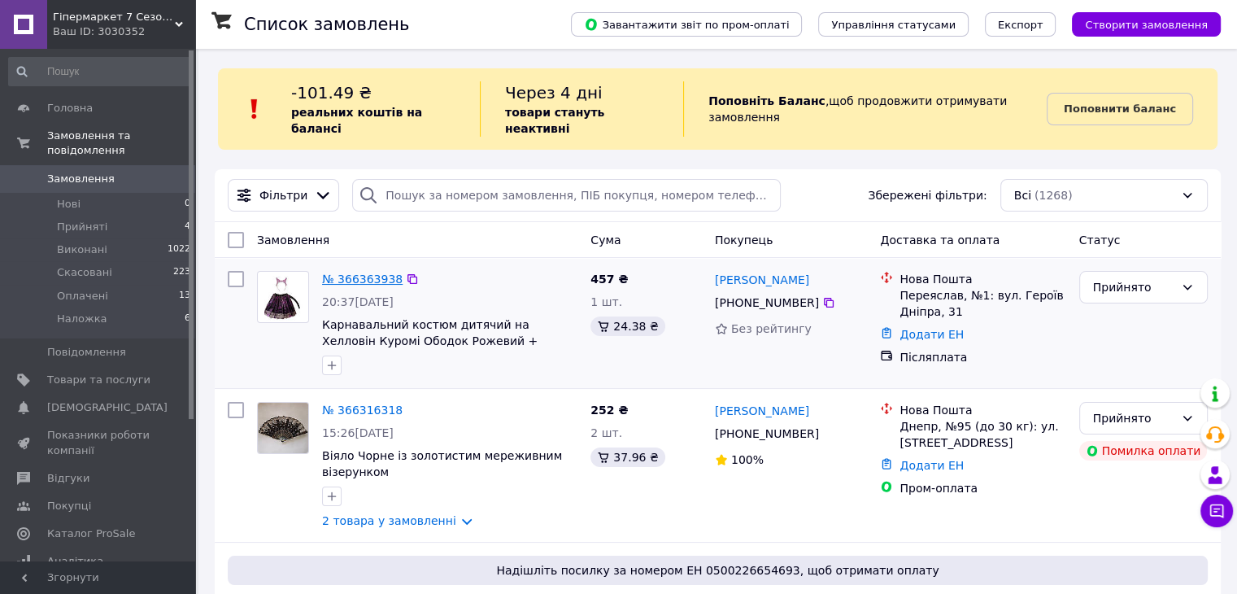
click at [345, 272] on link "№ 366363938" at bounding box center [362, 278] width 81 height 13
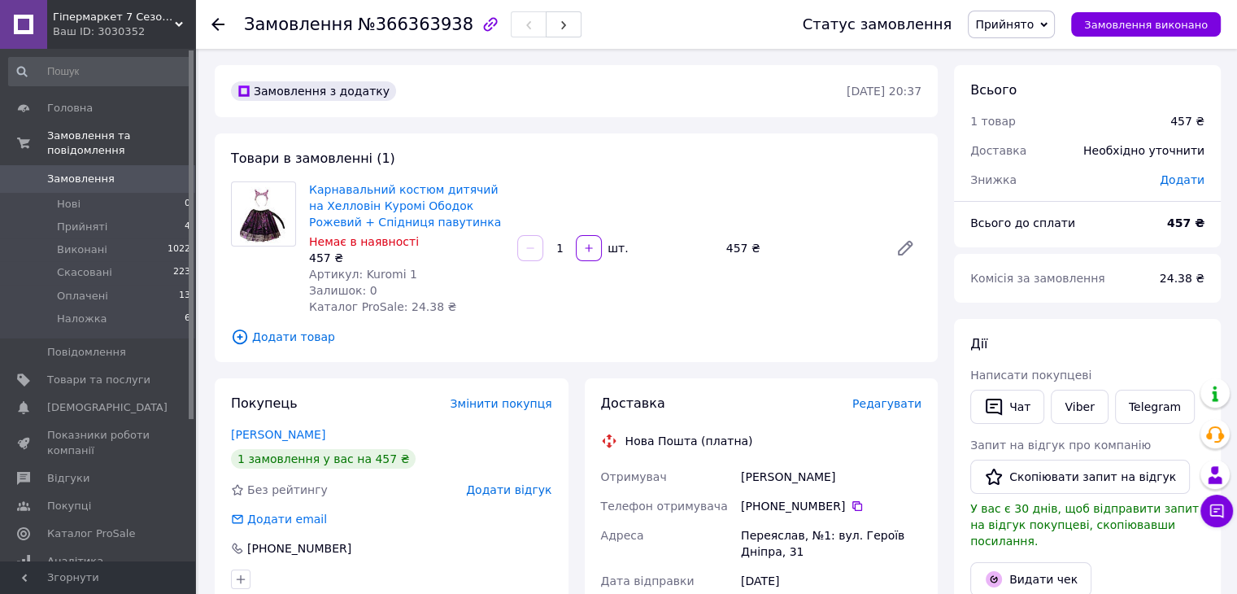
click at [884, 407] on span "Редагувати" at bounding box center [886, 403] width 69 height 13
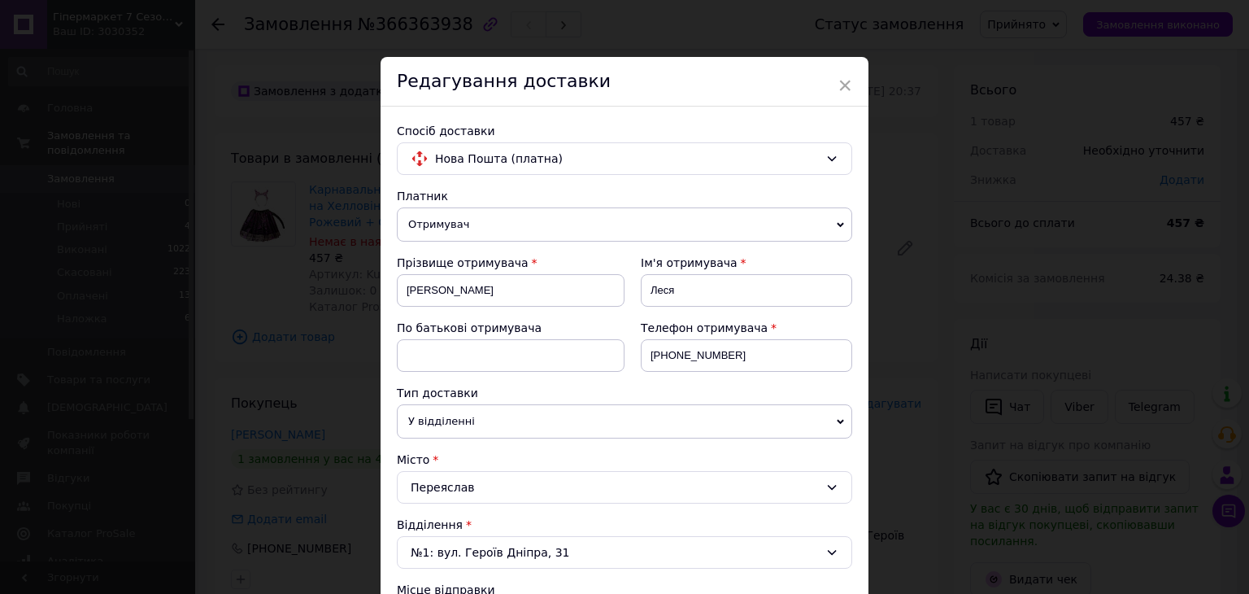
scroll to position [407, 0]
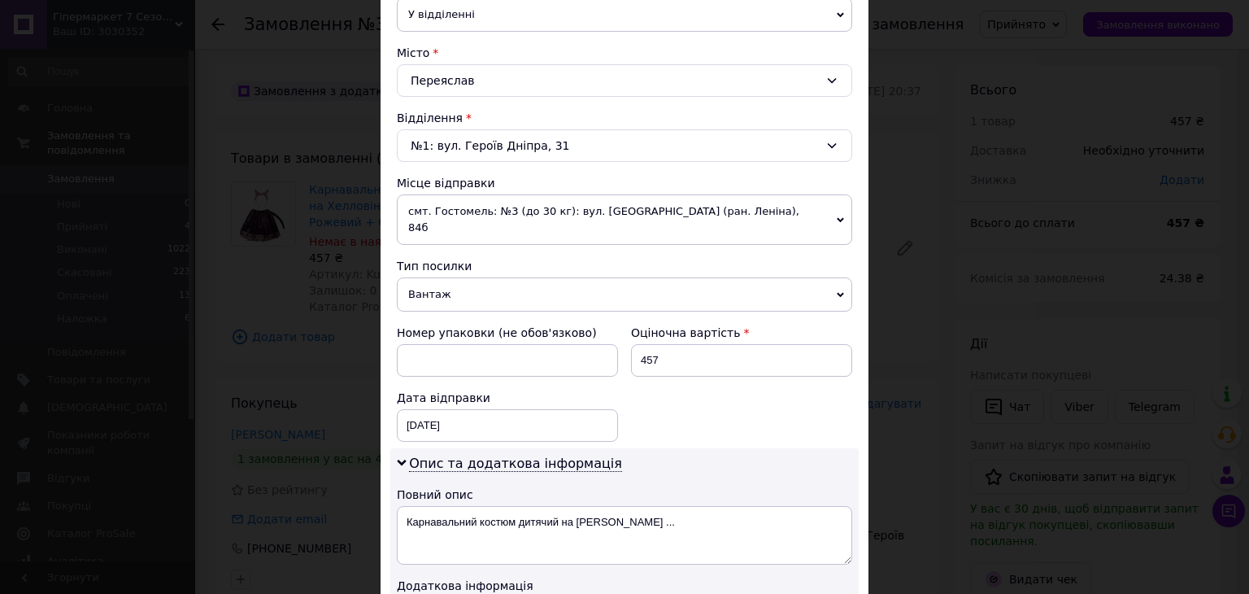
click at [526, 213] on span "смт. Гостомель: №3 (до 30 кг): вул. Свято-Покровська (ран. Леніна), 84б" at bounding box center [624, 219] width 455 height 50
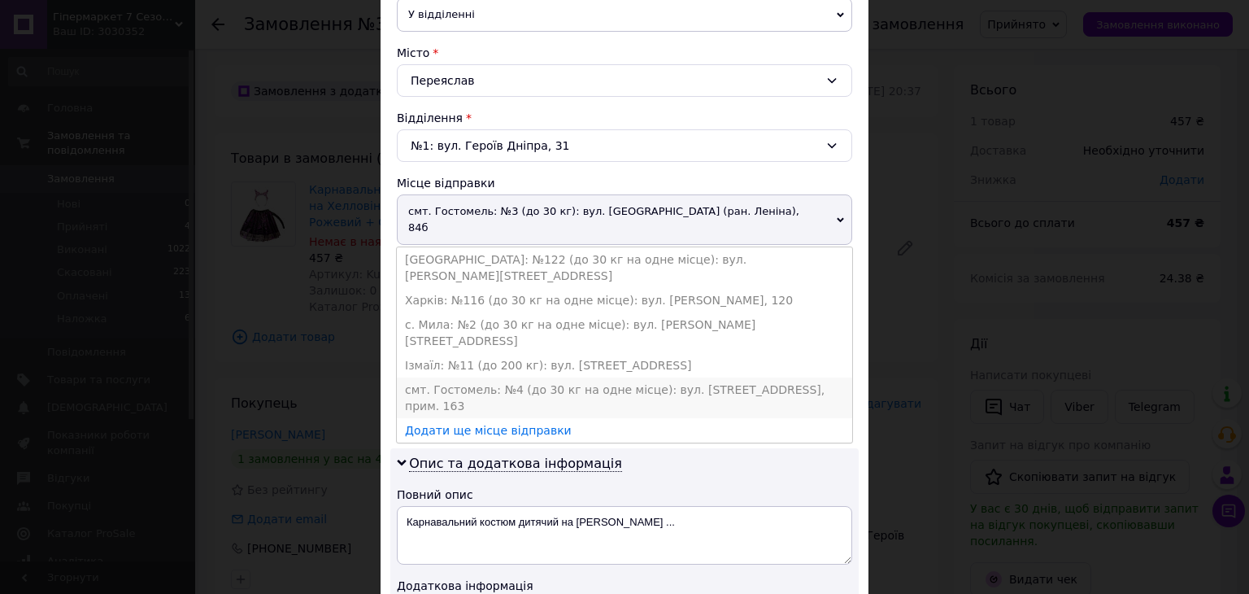
click at [487, 377] on li "смт. Гостомель: №4 (до 30 кг на одне місце): вул. Свято-Покровська, 73Г, прим. …" at bounding box center [624, 397] width 455 height 41
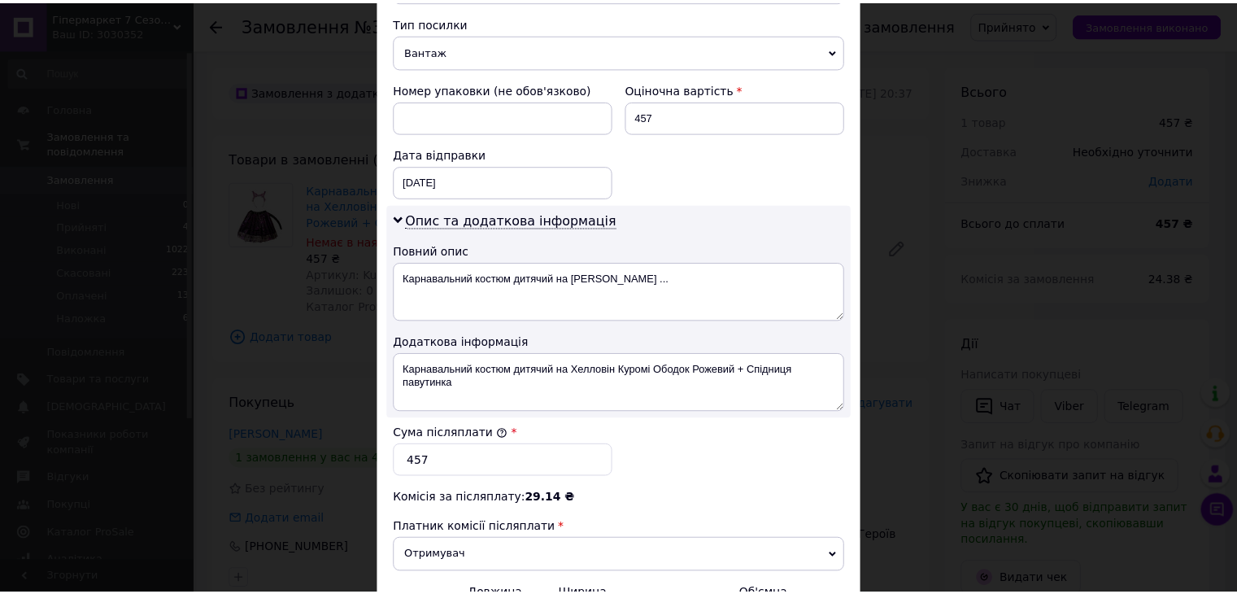
scroll to position [824, 0]
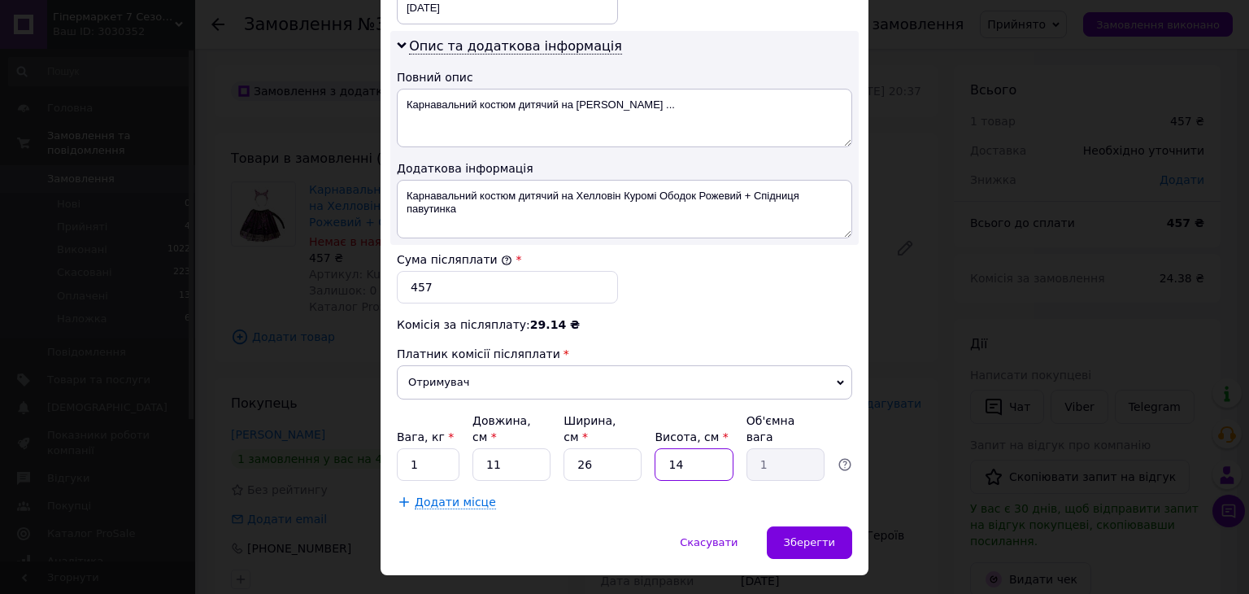
drag, startPoint x: 688, startPoint y: 429, endPoint x: 662, endPoint y: 432, distance: 26.1
click at [662, 448] on input "14" at bounding box center [694, 464] width 78 height 33
type input "5"
type input "0.36"
type input "5"
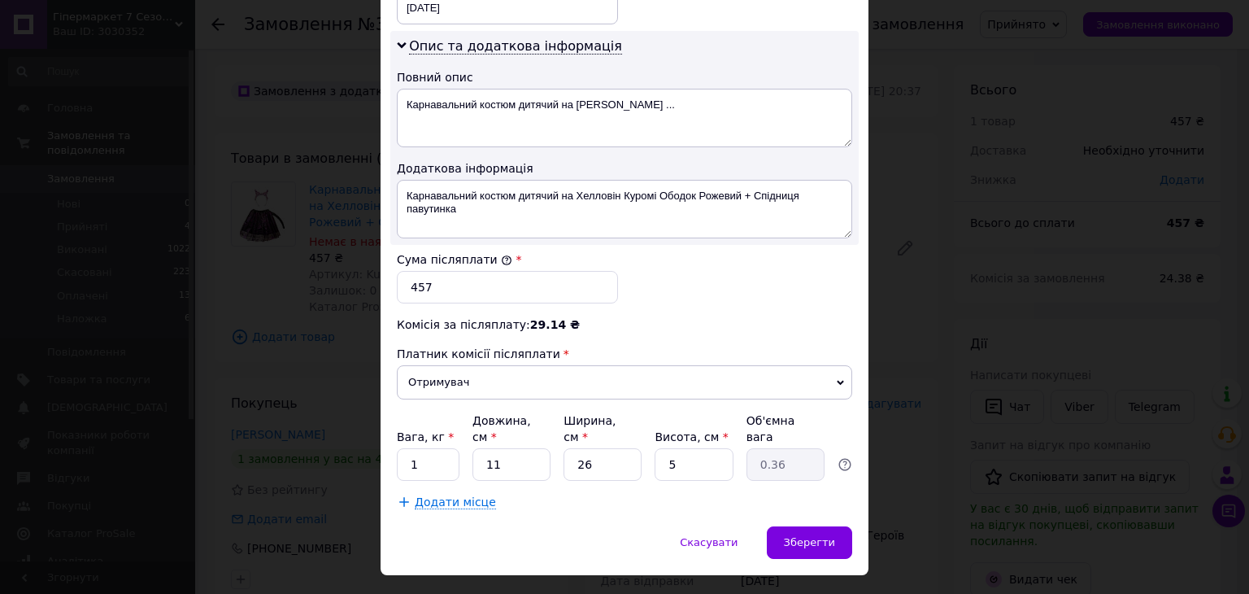
click at [629, 494] on div "Додати місце" at bounding box center [624, 502] width 455 height 16
click at [787, 526] on div "Зберегти" at bounding box center [809, 542] width 85 height 33
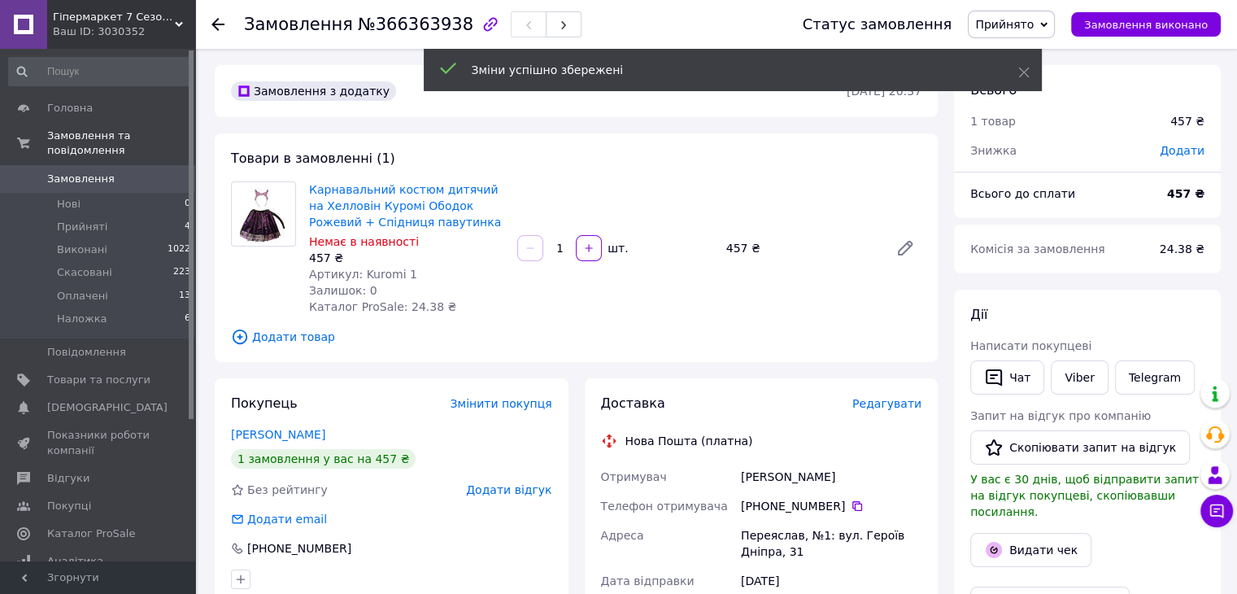
scroll to position [325, 0]
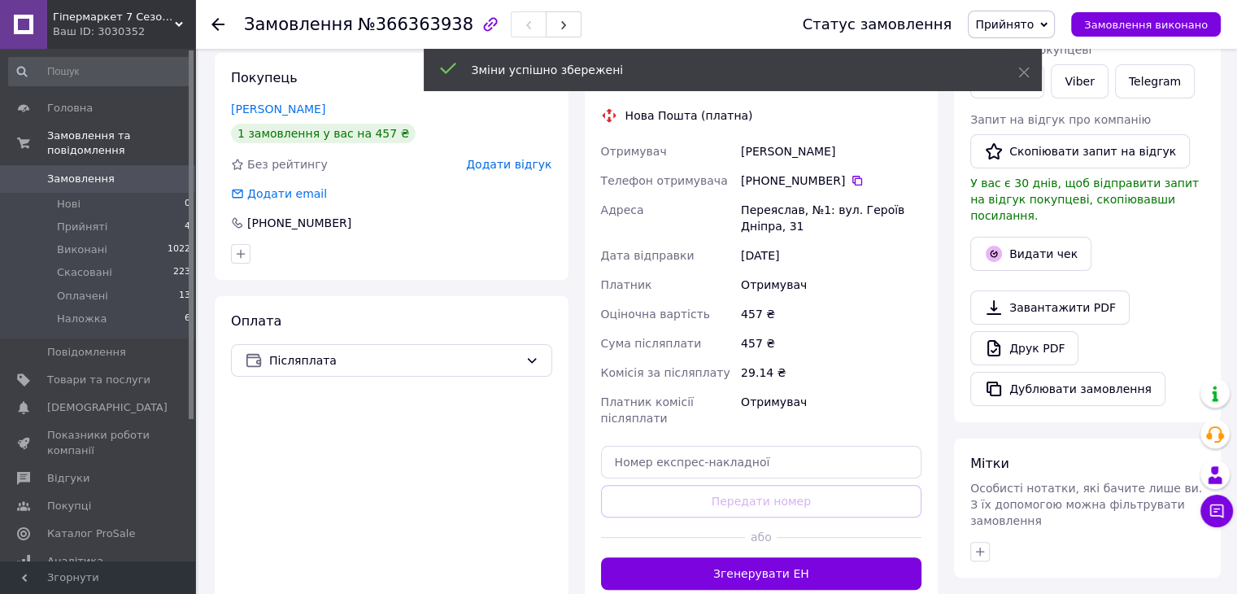
drag, startPoint x: 816, startPoint y: 566, endPoint x: 821, endPoint y: 544, distance: 22.5
click at [814, 567] on button "Згенерувати ЕН" at bounding box center [761, 573] width 321 height 33
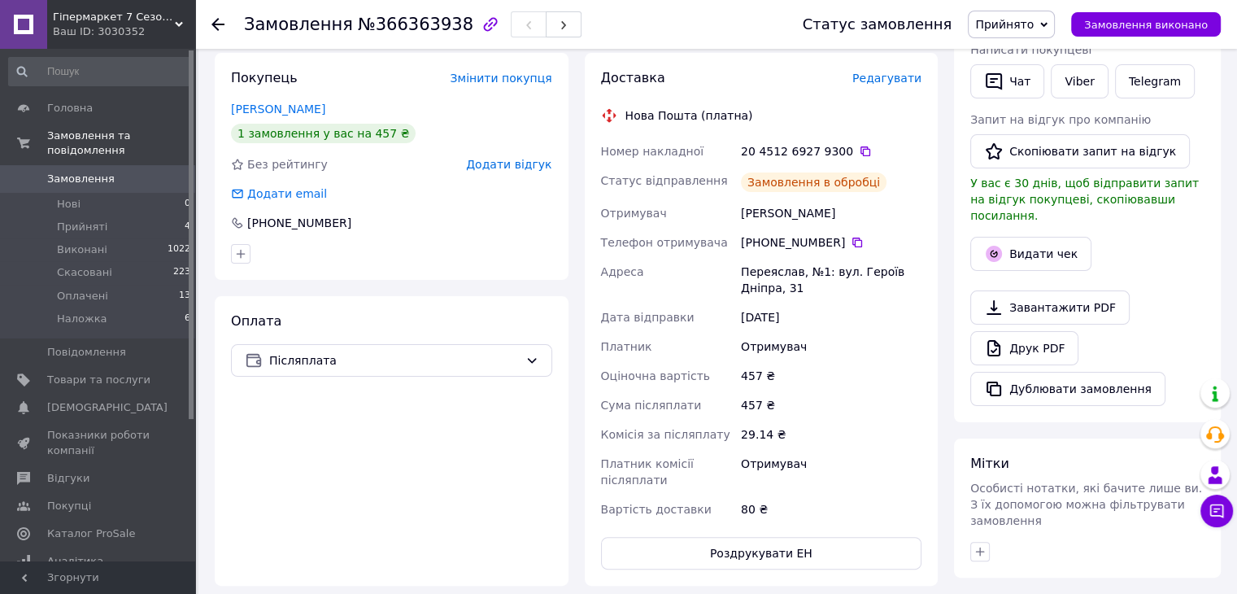
scroll to position [81, 0]
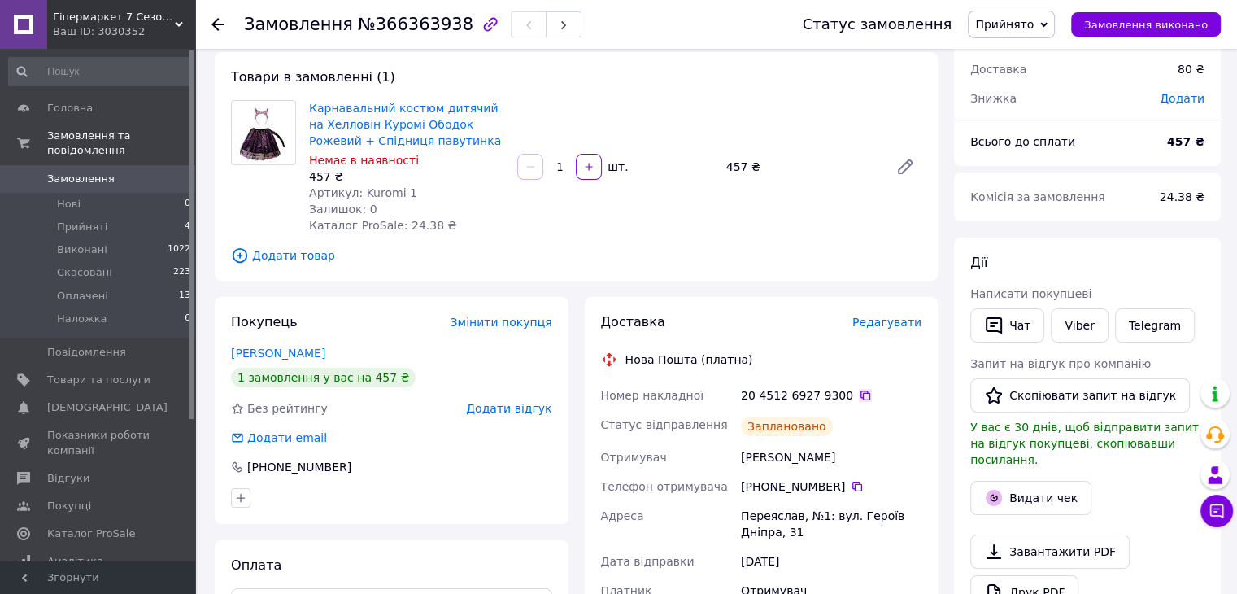
click at [859, 395] on icon at bounding box center [865, 395] width 13 height 13
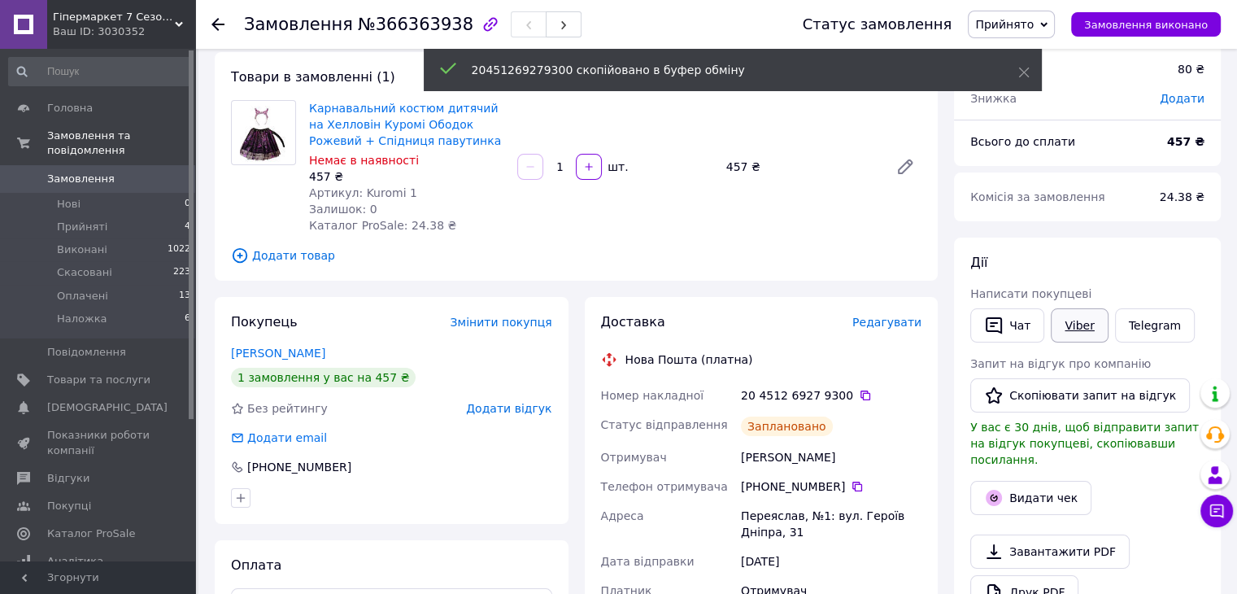
click at [1083, 324] on link "Viber" at bounding box center [1079, 325] width 57 height 34
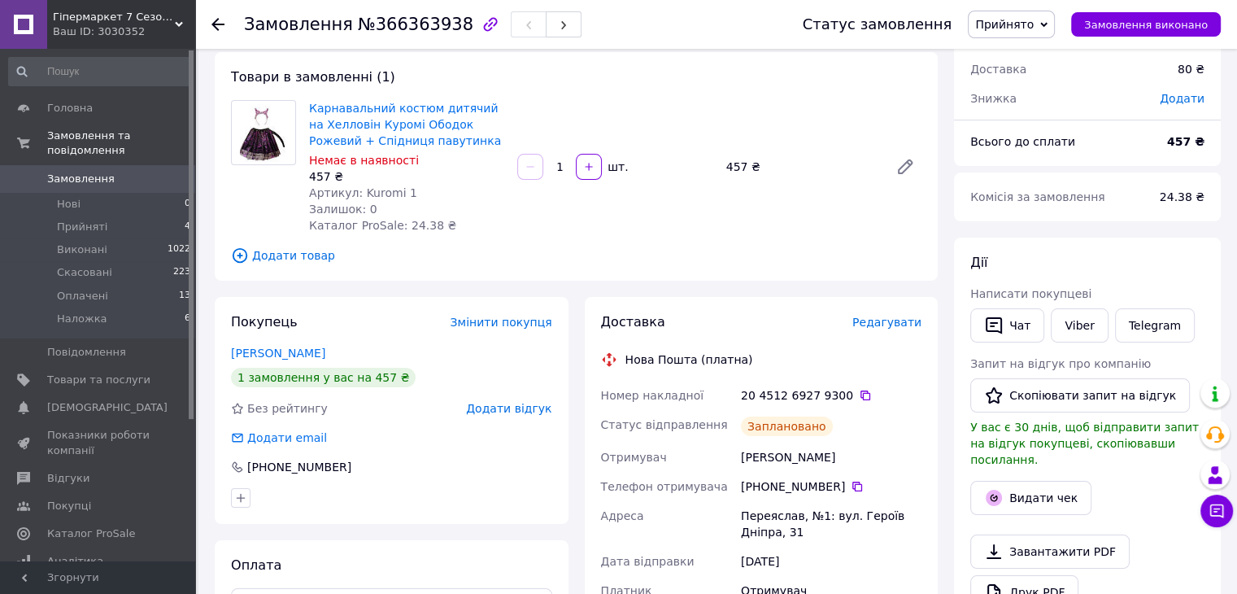
click at [217, 232] on div "Товари в замовленні (1) Карнавальний костюм дитячий на Хелловін Куромі Ободок Р…" at bounding box center [576, 166] width 723 height 229
click at [848, 388] on div "20 4512 6927 9300" at bounding box center [831, 395] width 181 height 16
click at [859, 396] on icon at bounding box center [865, 395] width 13 height 13
click at [66, 165] on link "Замовлення 0" at bounding box center [100, 179] width 200 height 28
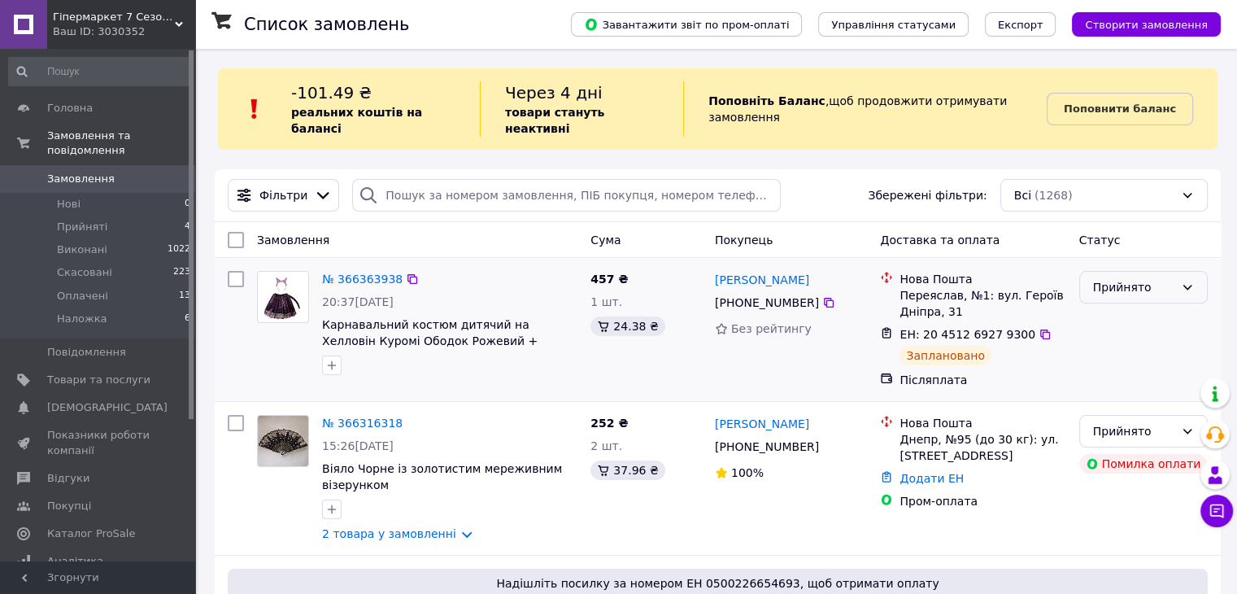
click at [1138, 278] on div "Прийнято" at bounding box center [1133, 287] width 81 height 18
drag, startPoint x: 1137, startPoint y: 396, endPoint x: 1000, endPoint y: 368, distance: 139.4
click at [1136, 395] on li "Наложка" at bounding box center [1142, 394] width 127 height 29
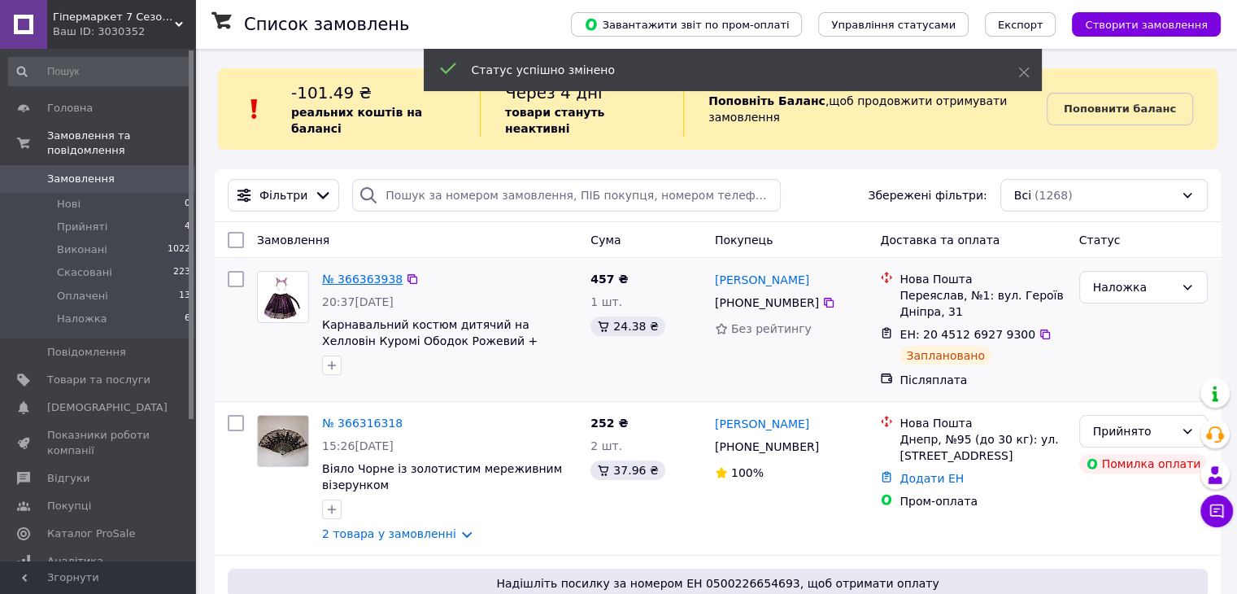
click at [374, 272] on link "№ 366363938" at bounding box center [362, 278] width 81 height 13
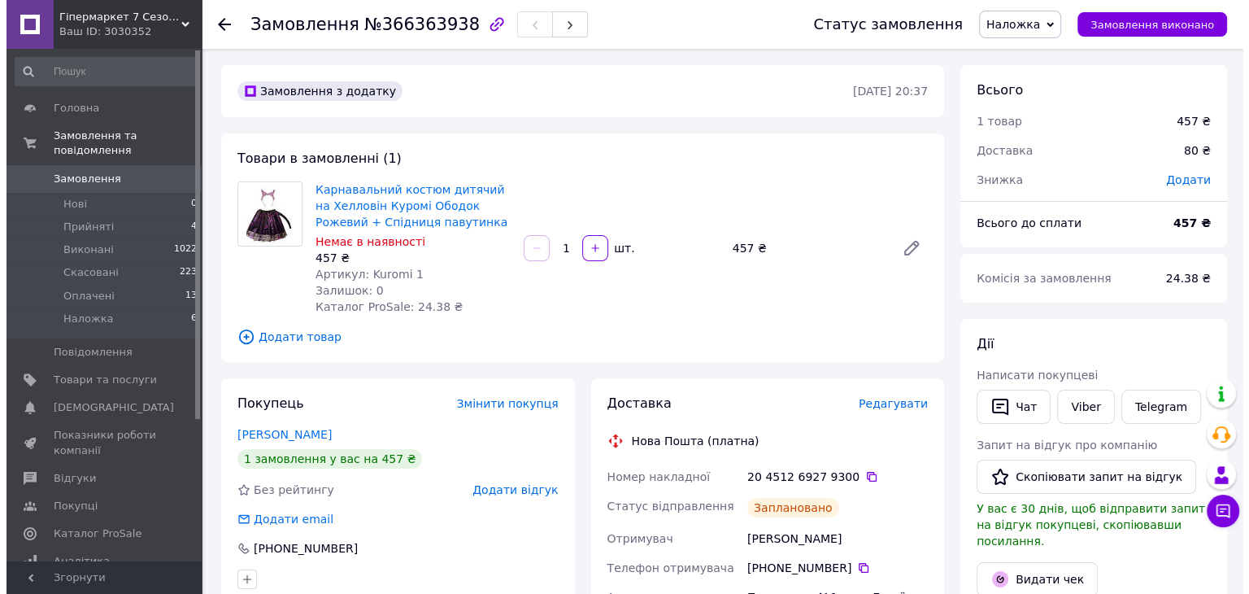
scroll to position [163, 0]
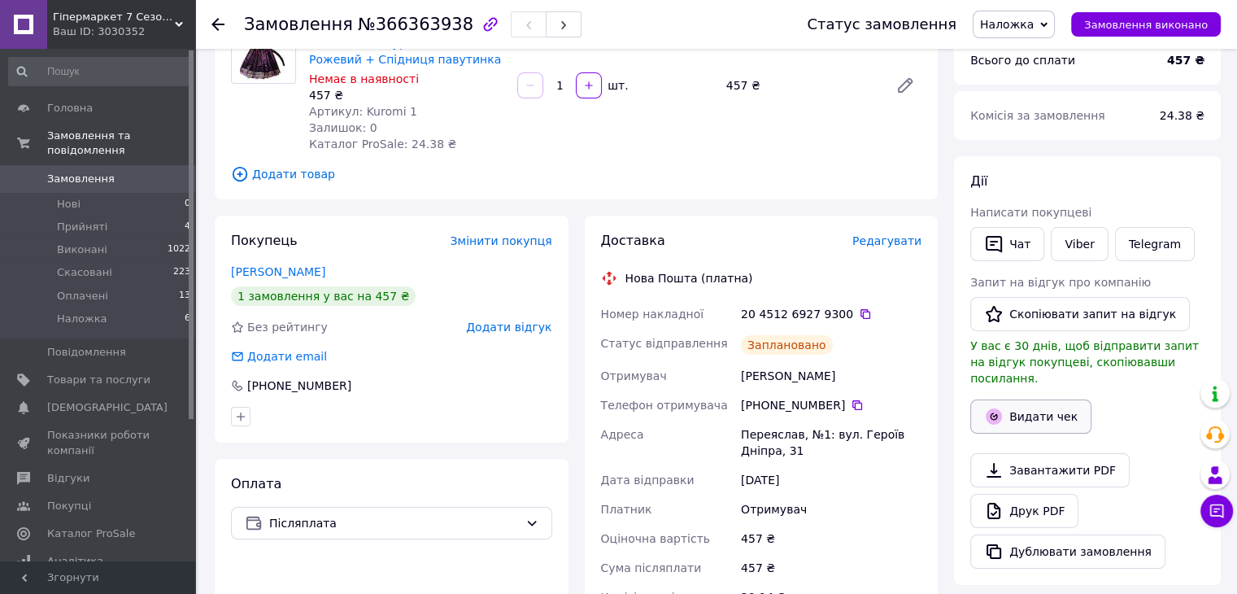
click at [1036, 399] on button "Видати чек" at bounding box center [1030, 416] width 121 height 34
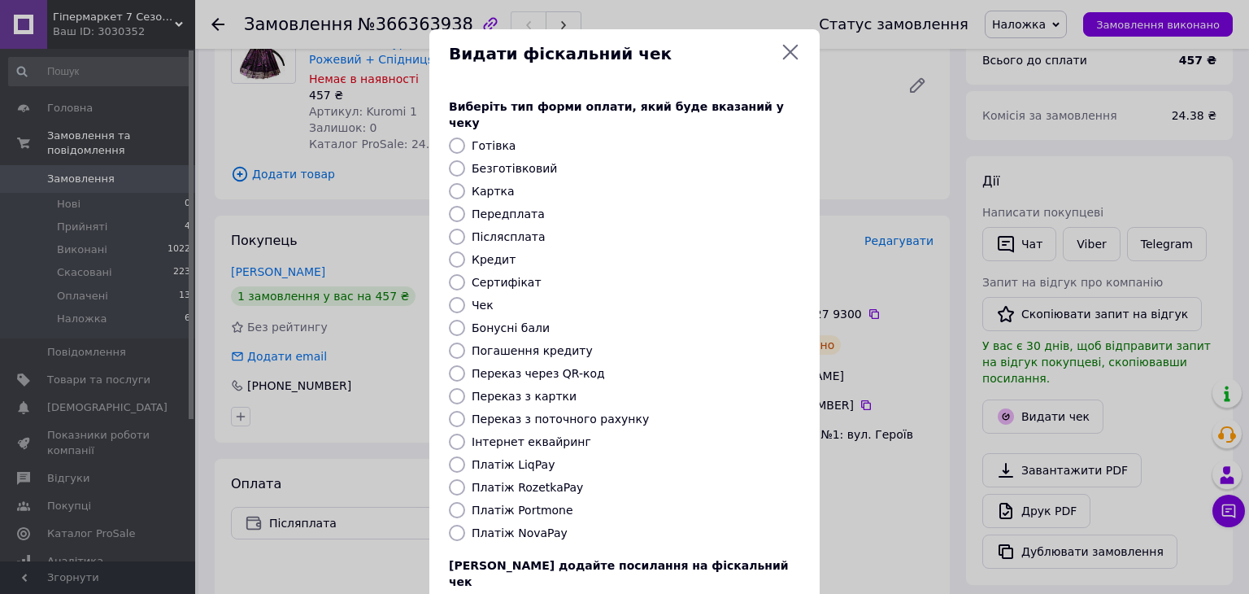
click at [511, 230] on label "Післясплата" at bounding box center [509, 236] width 74 height 13
click at [465, 229] on input "Післясплата" at bounding box center [457, 237] width 16 height 16
radio input "true"
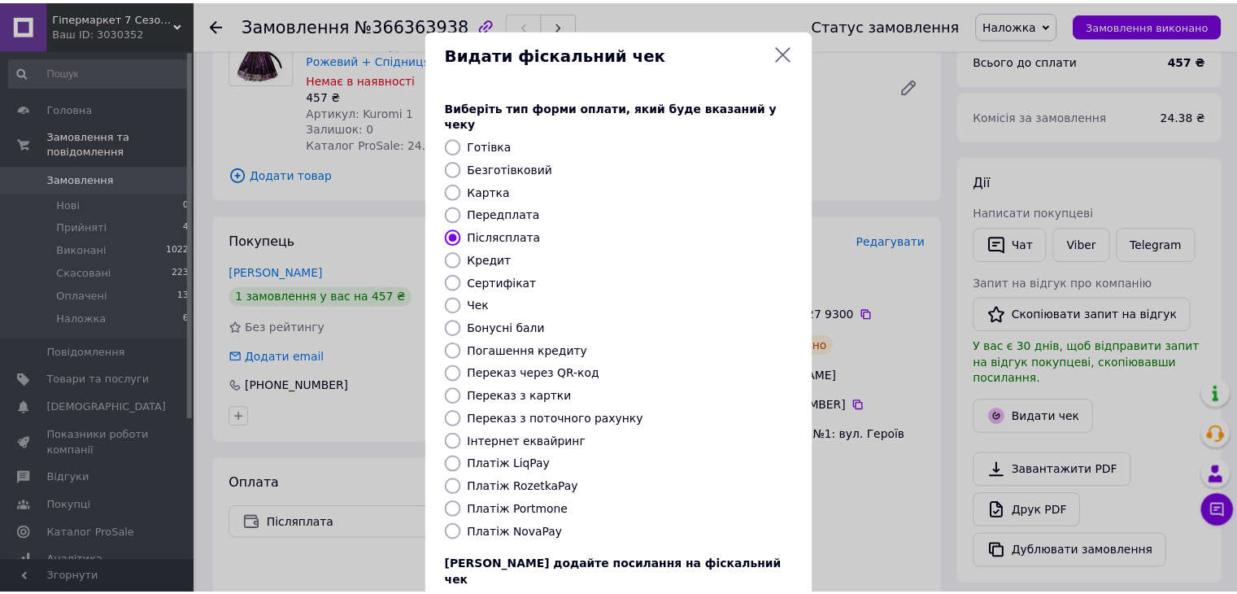
scroll to position [104, 0]
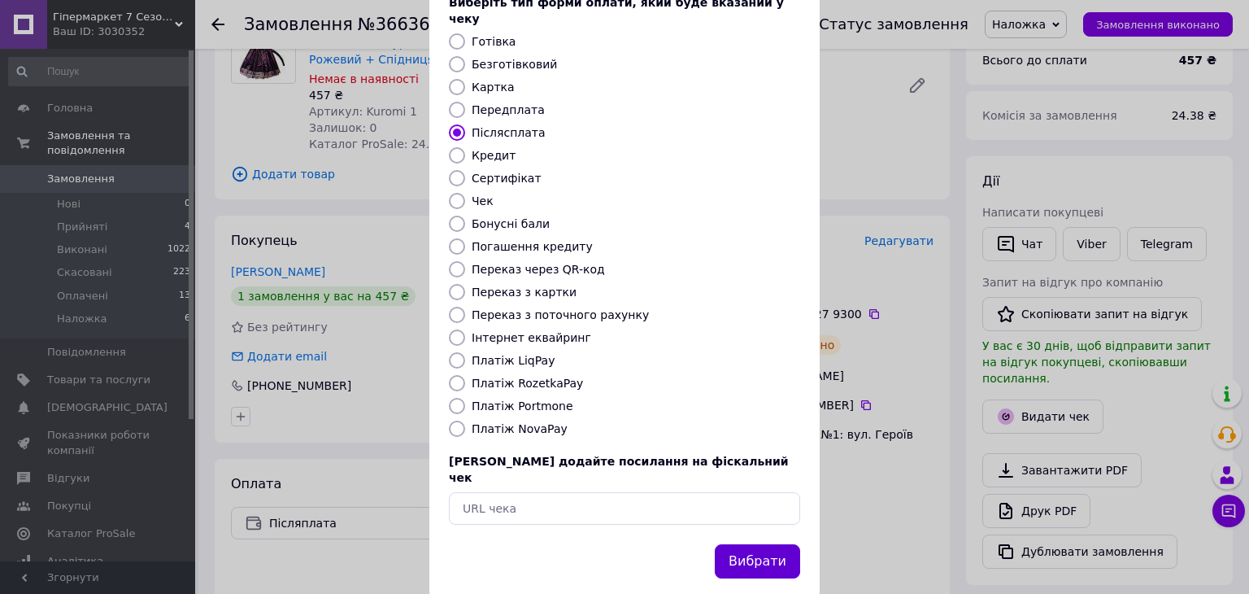
click at [758, 544] on button "Вибрати" at bounding box center [757, 561] width 85 height 35
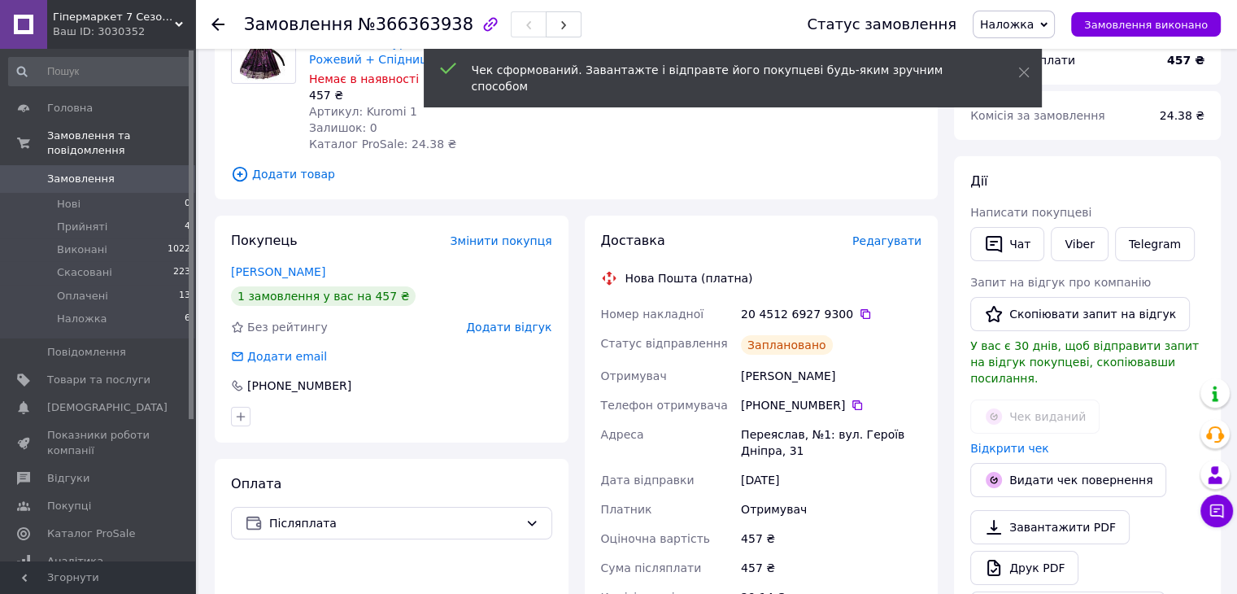
click at [101, 172] on span "Замовлення" at bounding box center [80, 179] width 67 height 15
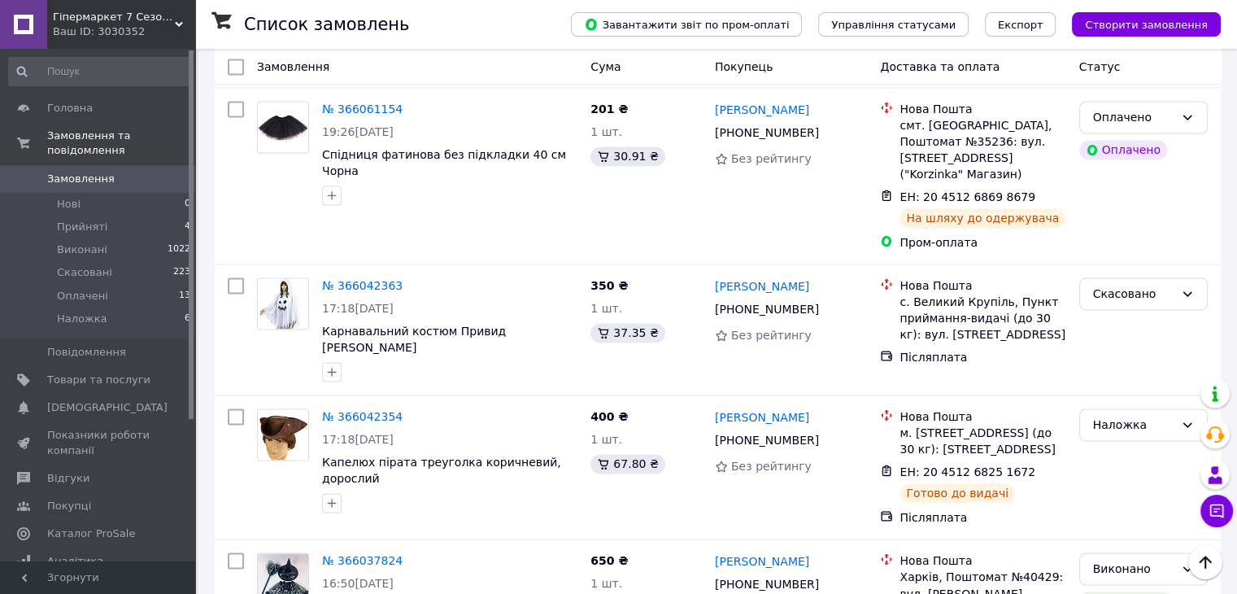
scroll to position [2501, 0]
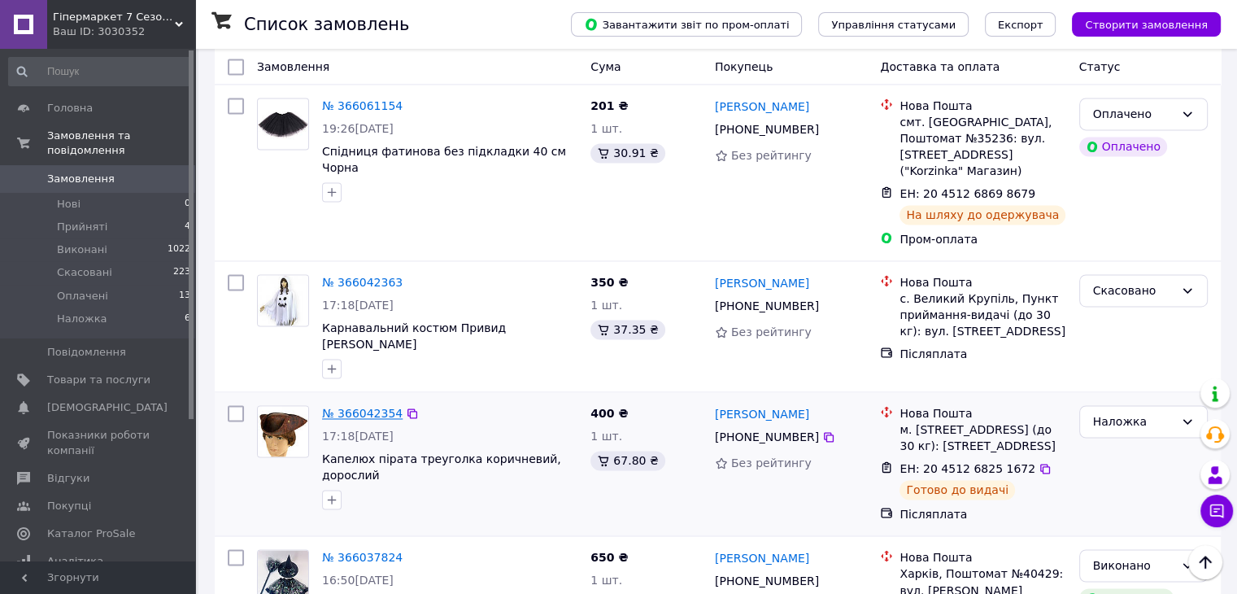
click at [353, 407] on link "№ 366042354" at bounding box center [362, 413] width 81 height 13
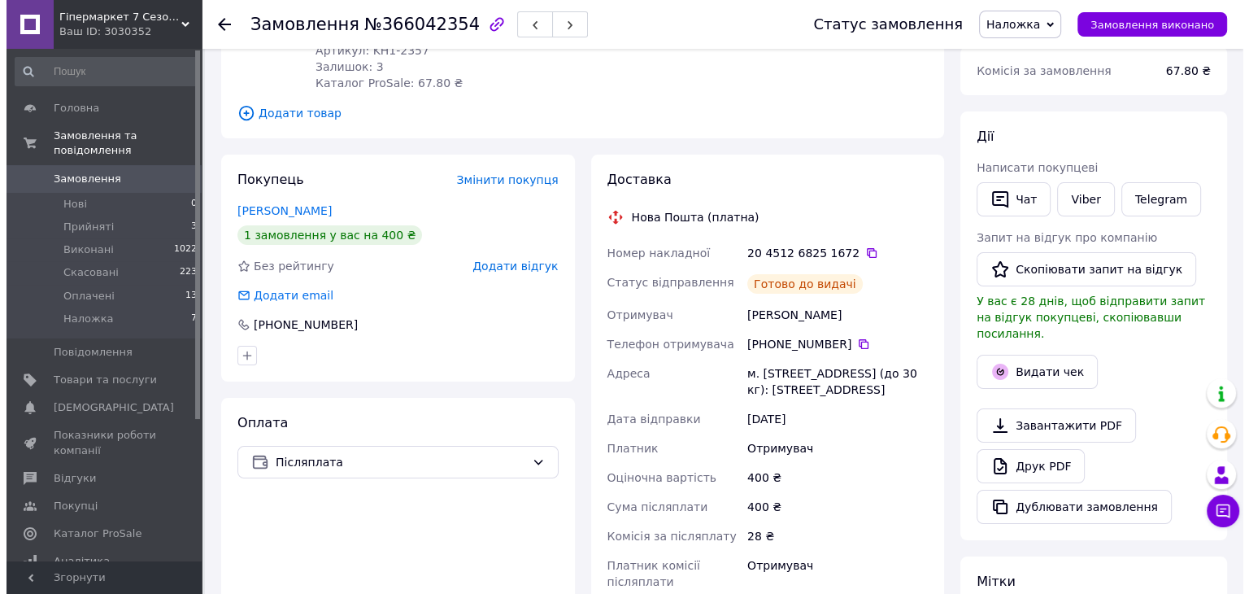
scroll to position [205, 0]
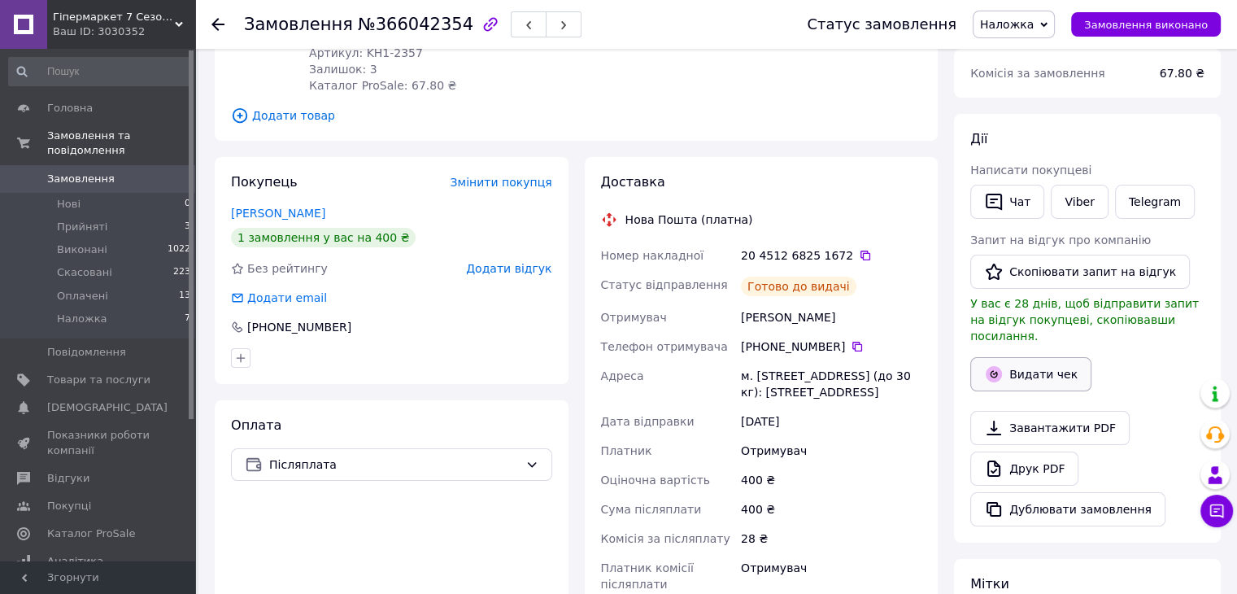
click at [1056, 362] on button "Видати чек" at bounding box center [1030, 374] width 121 height 34
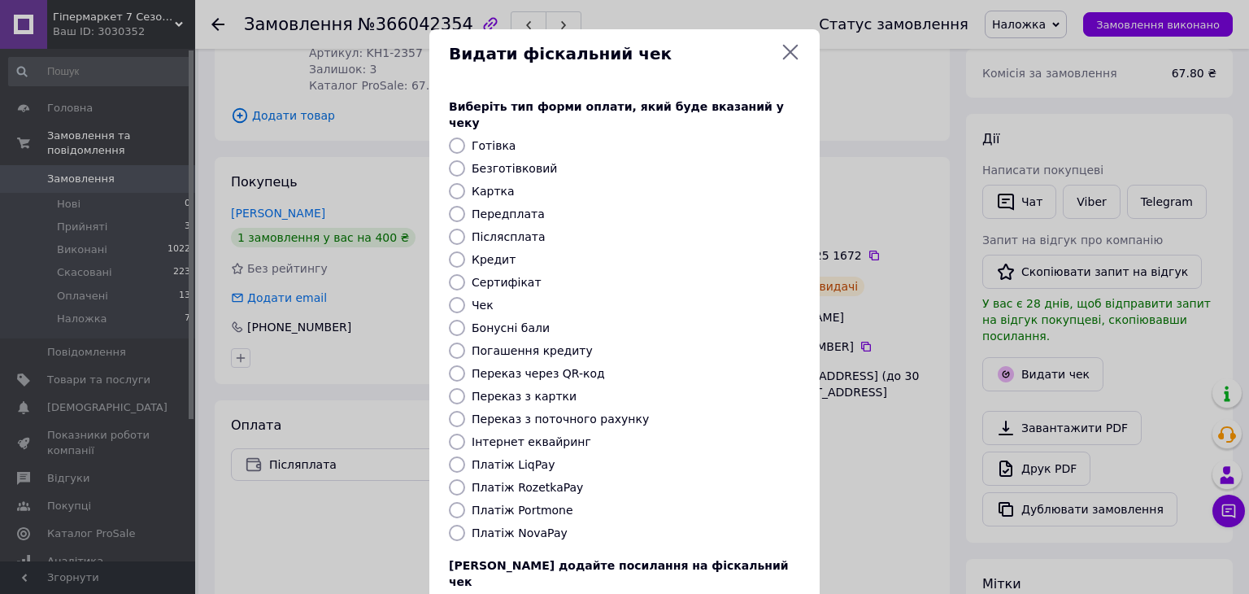
click at [517, 230] on label "Післясплата" at bounding box center [509, 236] width 74 height 13
click at [465, 229] on input "Післясплата" at bounding box center [457, 237] width 16 height 16
radio input "true"
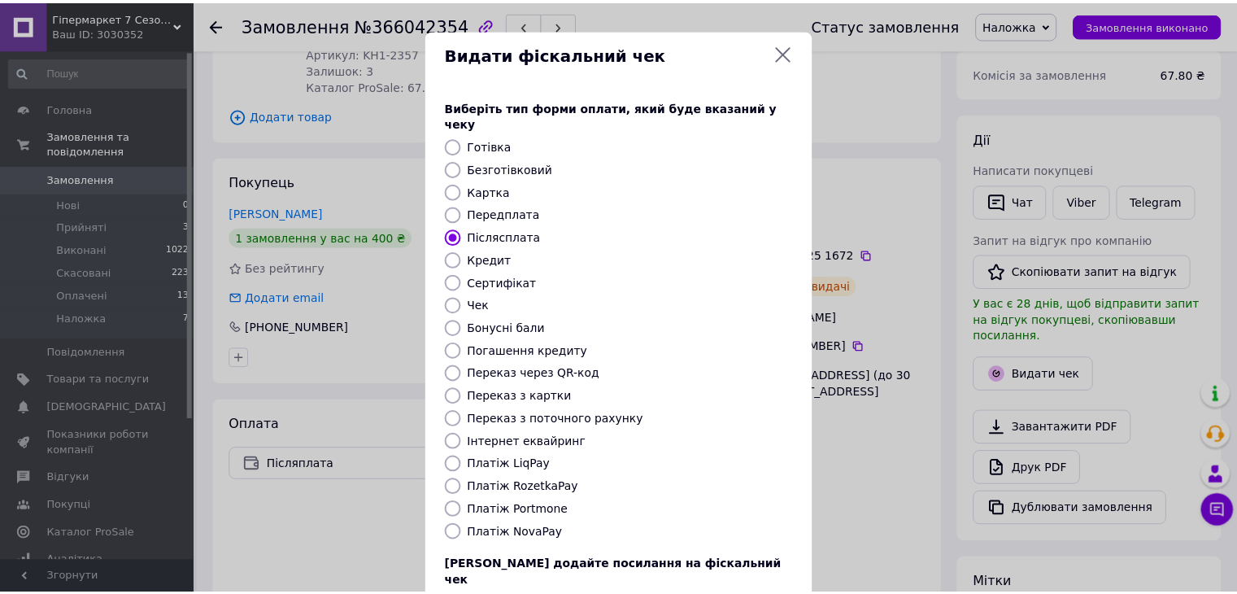
scroll to position [104, 0]
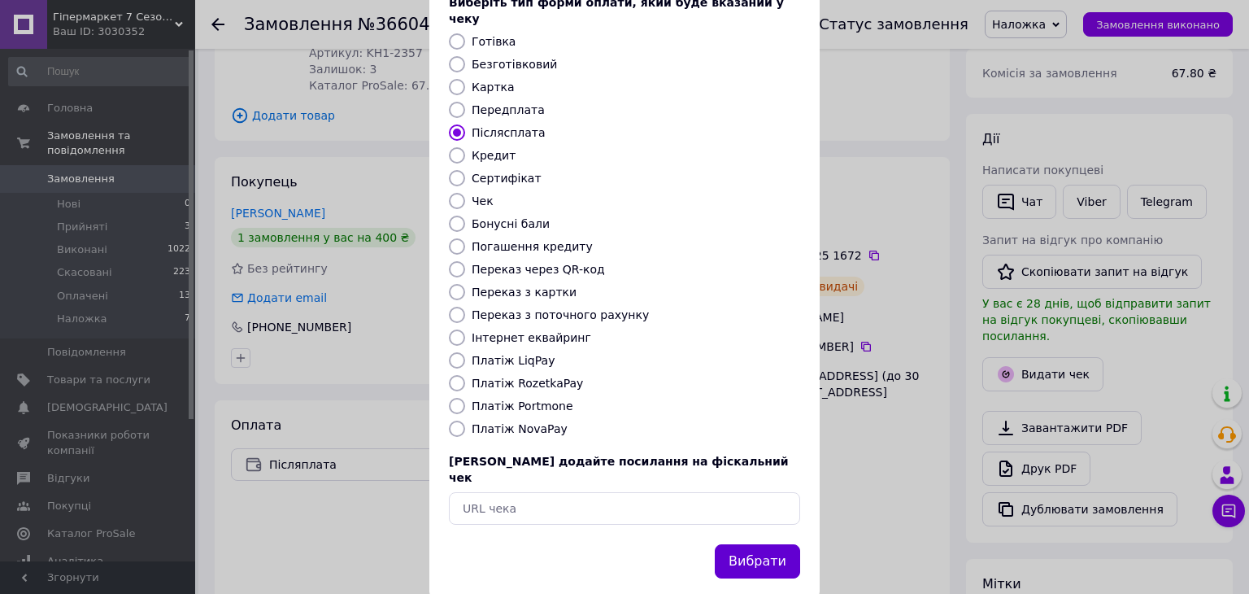
click at [780, 544] on button "Вибрати" at bounding box center [757, 561] width 85 height 35
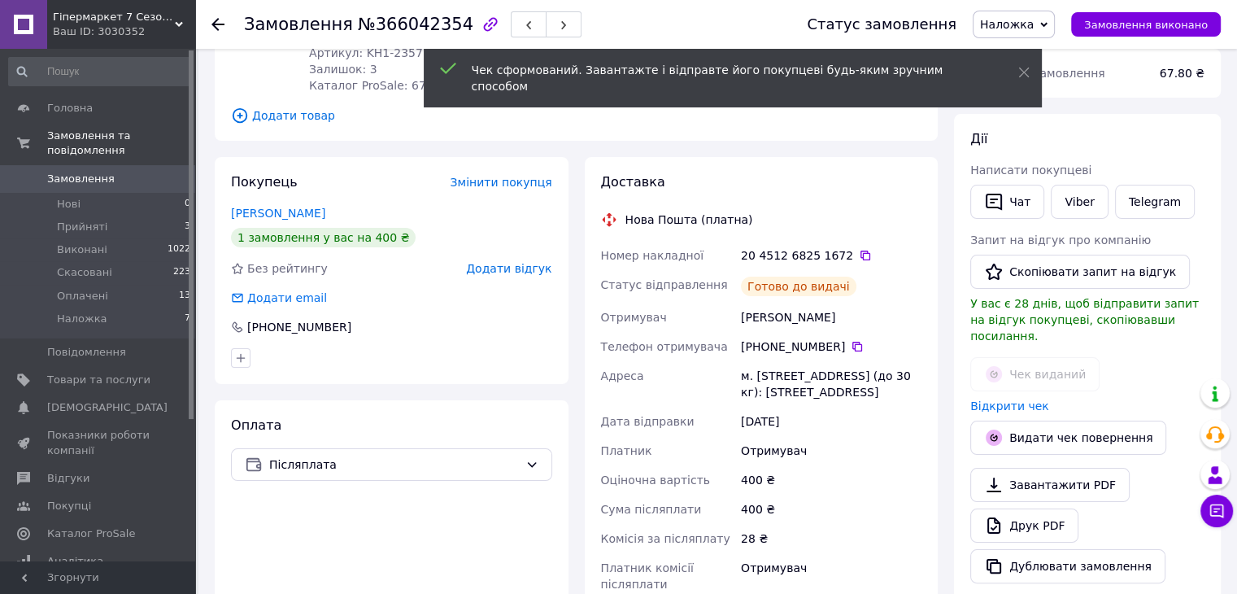
scroll to position [0, 0]
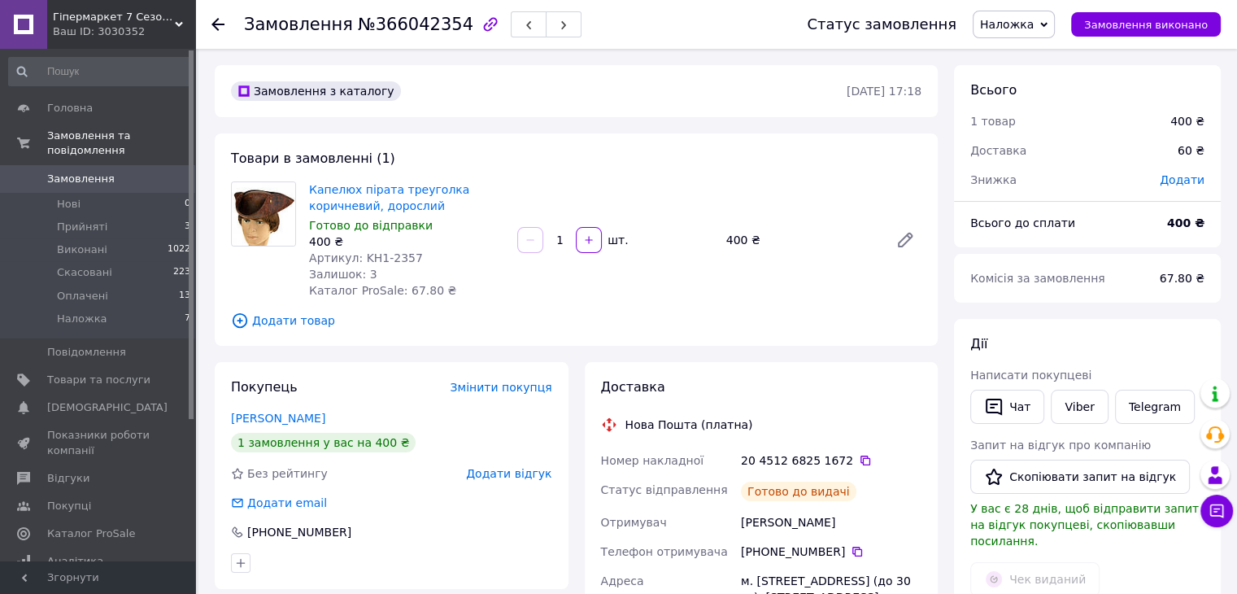
click at [150, 174] on link "Замовлення 0" at bounding box center [100, 179] width 200 height 28
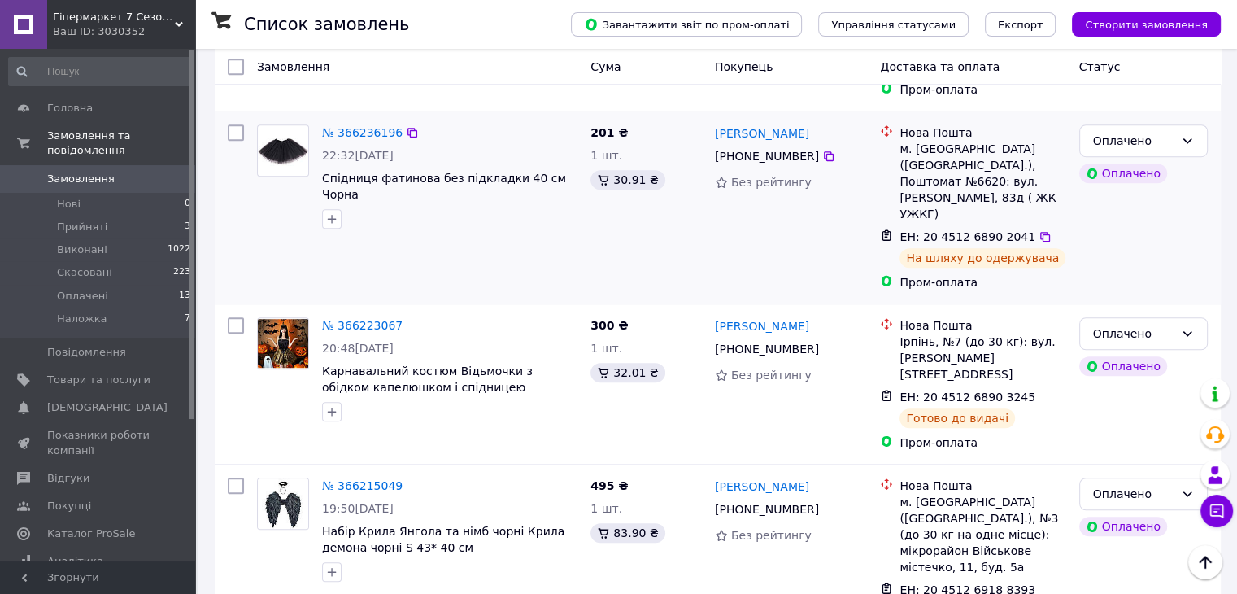
scroll to position [1067, 0]
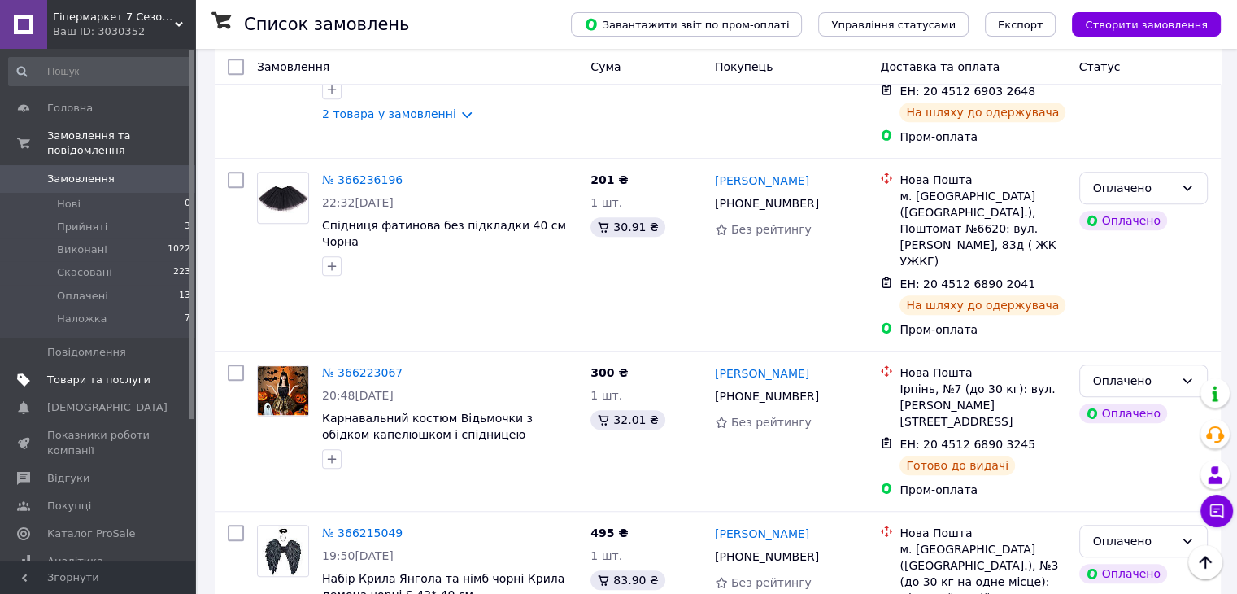
click at [115, 372] on span "Товари та послуги" at bounding box center [98, 379] width 103 height 15
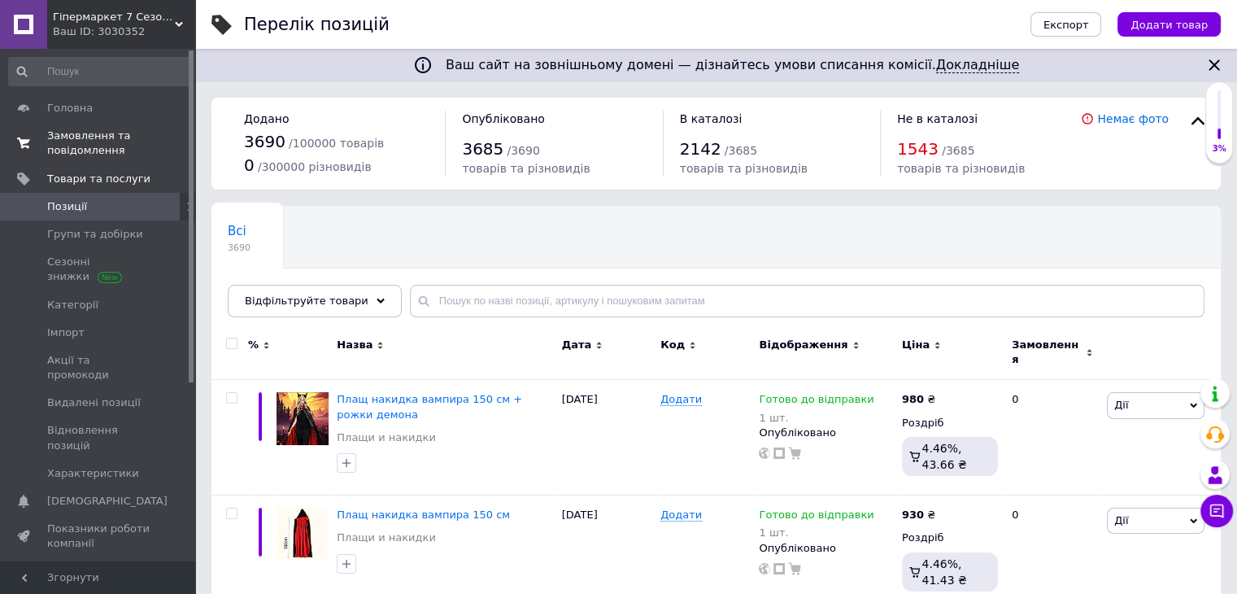
click at [80, 143] on span "Замовлення та повідомлення" at bounding box center [98, 142] width 103 height 29
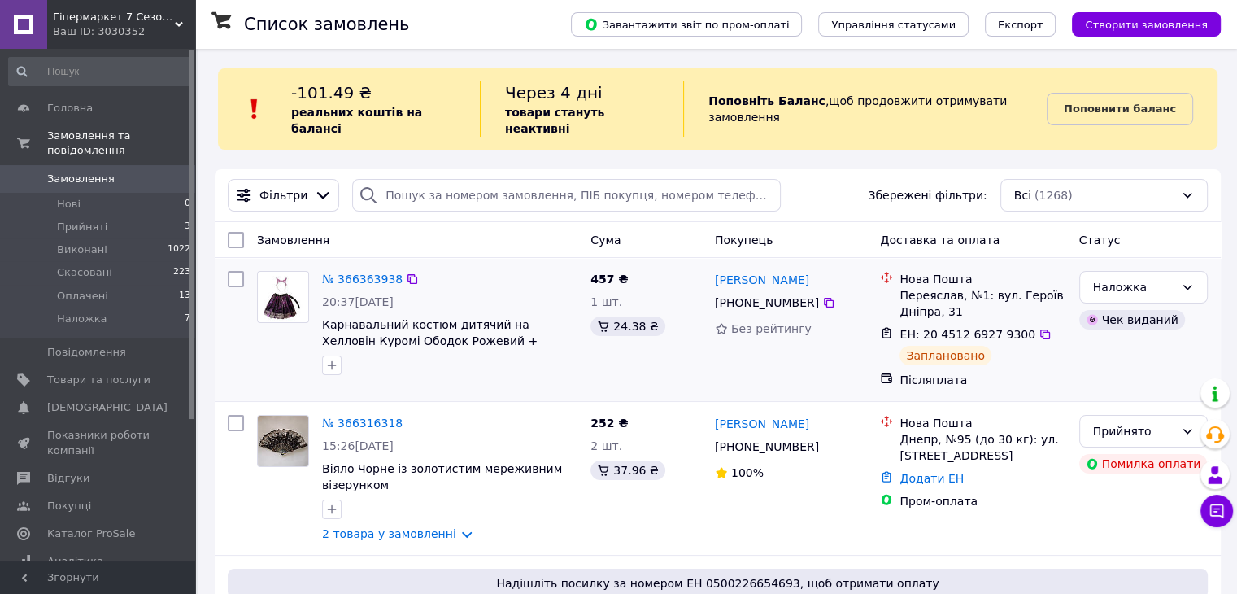
click at [277, 289] on img at bounding box center [283, 297] width 38 height 50
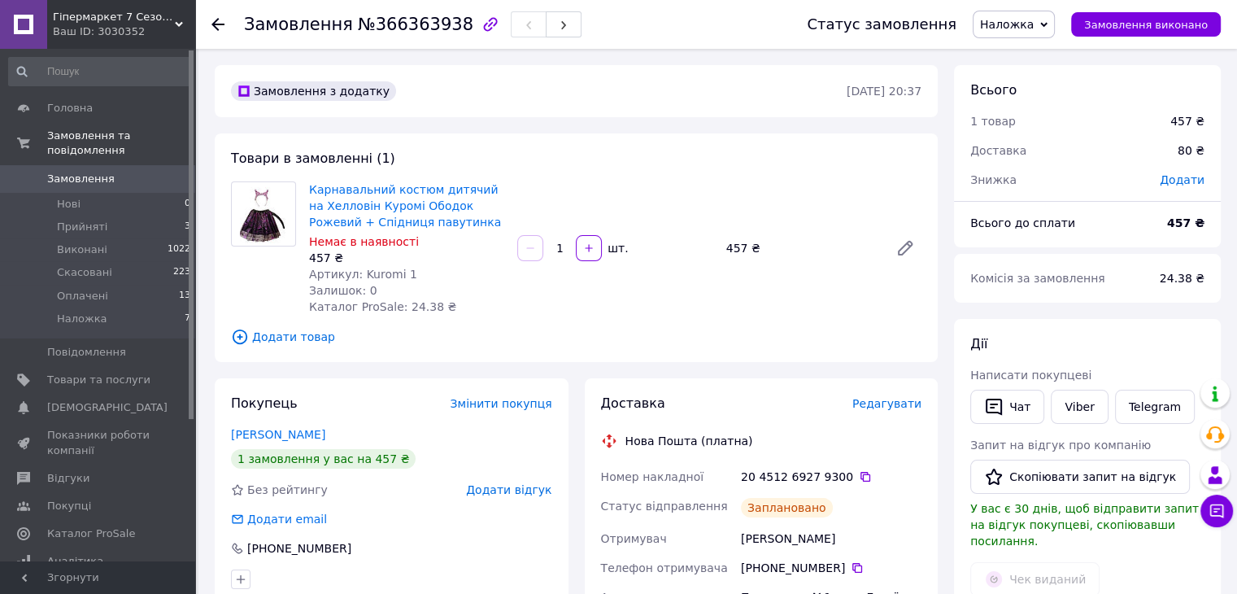
click at [341, 213] on span "Карнавальний костюм дитячий на Хелловін Куромі Ободок Рожевий + Спідниця павути…" at bounding box center [406, 205] width 195 height 49
click at [363, 214] on link "Карнавальний костюм дитячий на Хелловін Куромі Ободок Рожевий + Спідниця павути…" at bounding box center [405, 206] width 192 height 46
click at [146, 165] on link "Замовлення 0" at bounding box center [100, 179] width 200 height 28
